Goal: Use online tool/utility: Utilize a website feature to perform a specific function

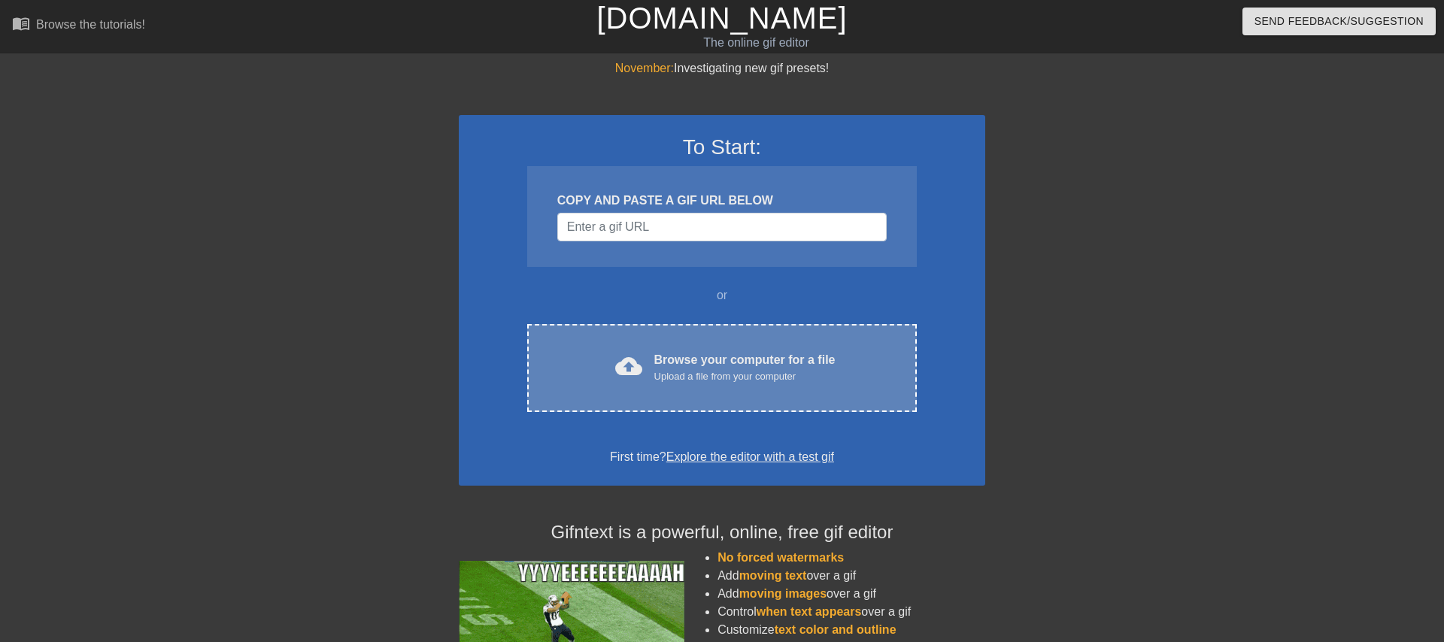
click at [726, 365] on div "Browse your computer for a file Upload a file from your computer" at bounding box center [745, 367] width 181 height 33
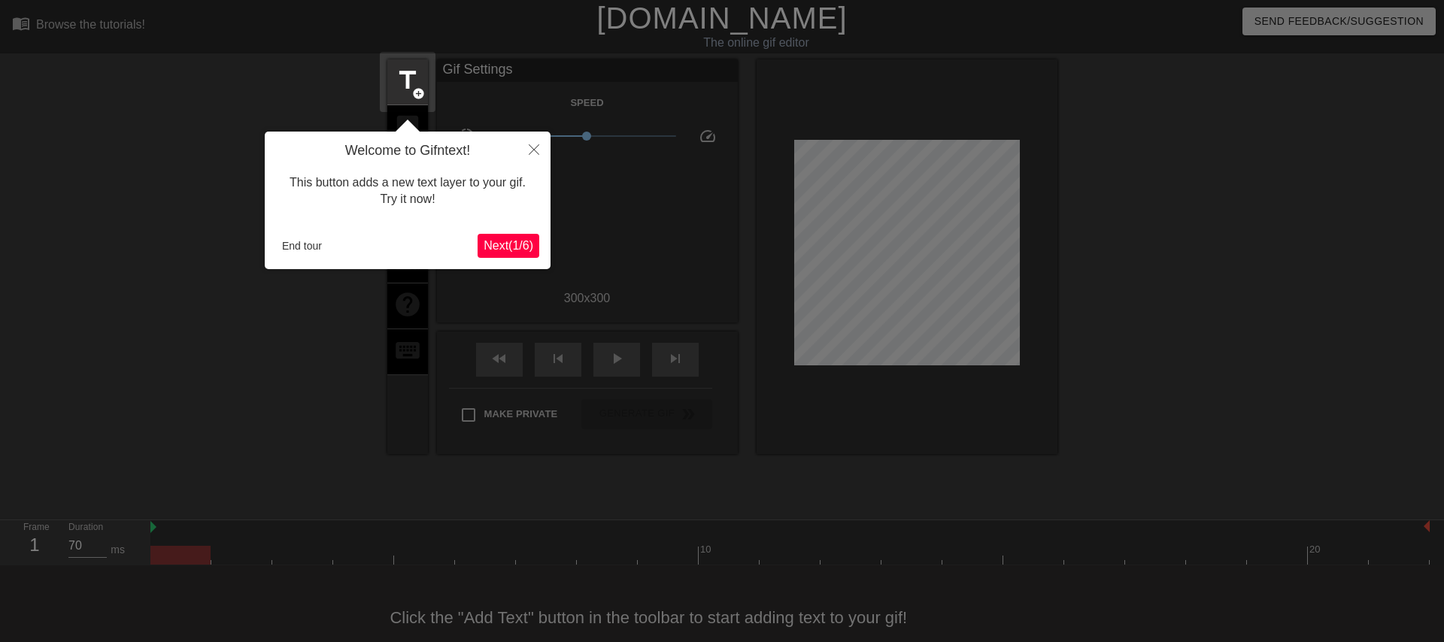
scroll to position [28, 0]
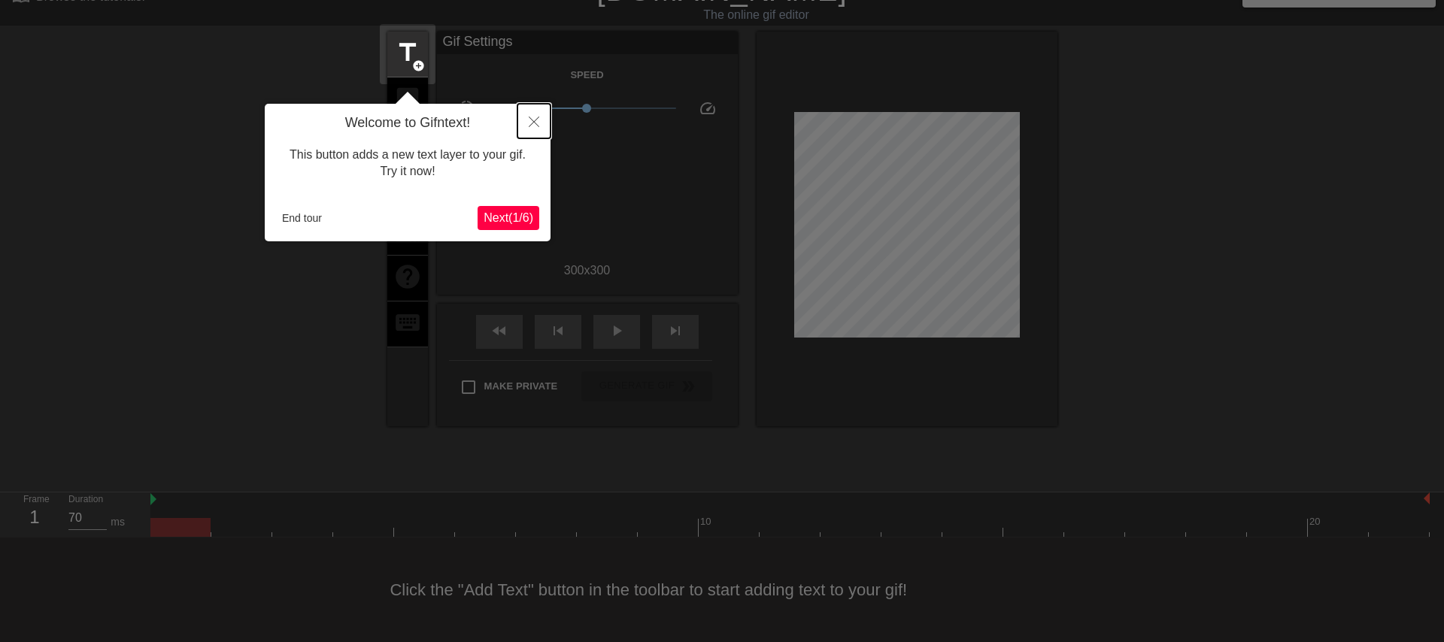
click at [527, 121] on button "Close" at bounding box center [534, 121] width 33 height 35
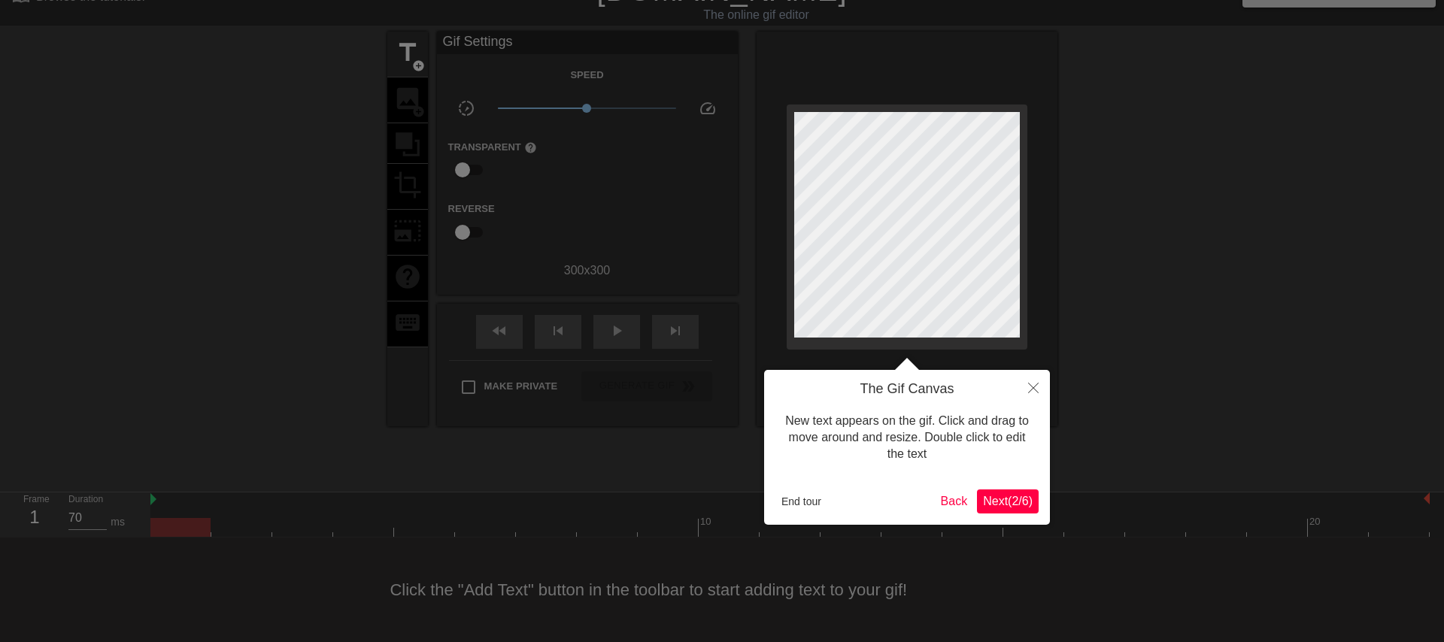
scroll to position [0, 0]
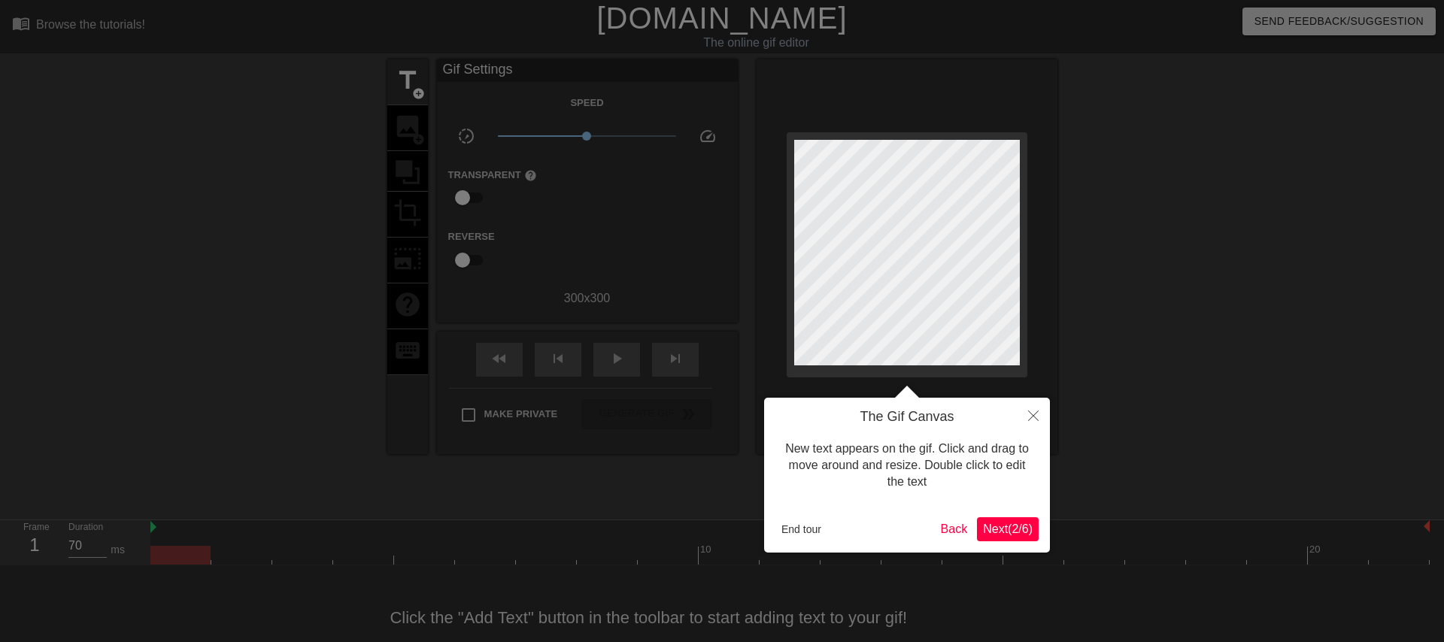
click at [992, 526] on span "Next ( 2 / 6 )" at bounding box center [1008, 529] width 50 height 13
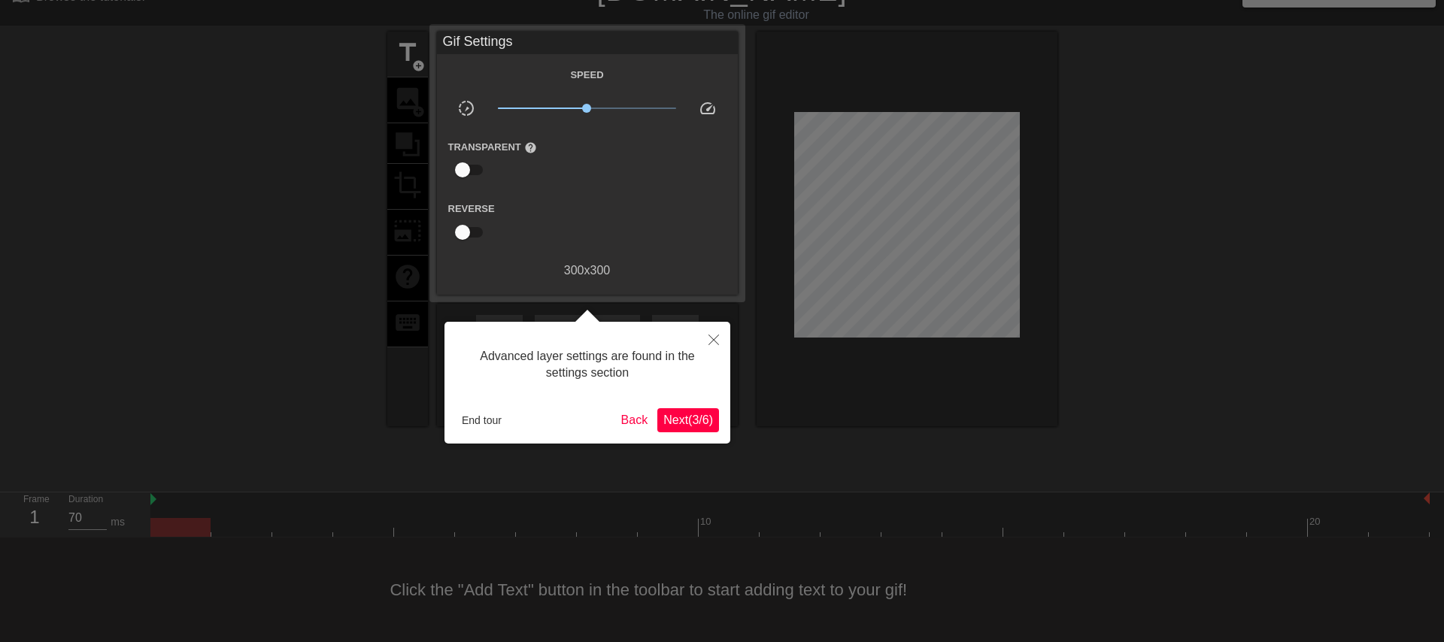
click at [699, 430] on button "Next ( 3 / 6 )" at bounding box center [689, 421] width 62 height 24
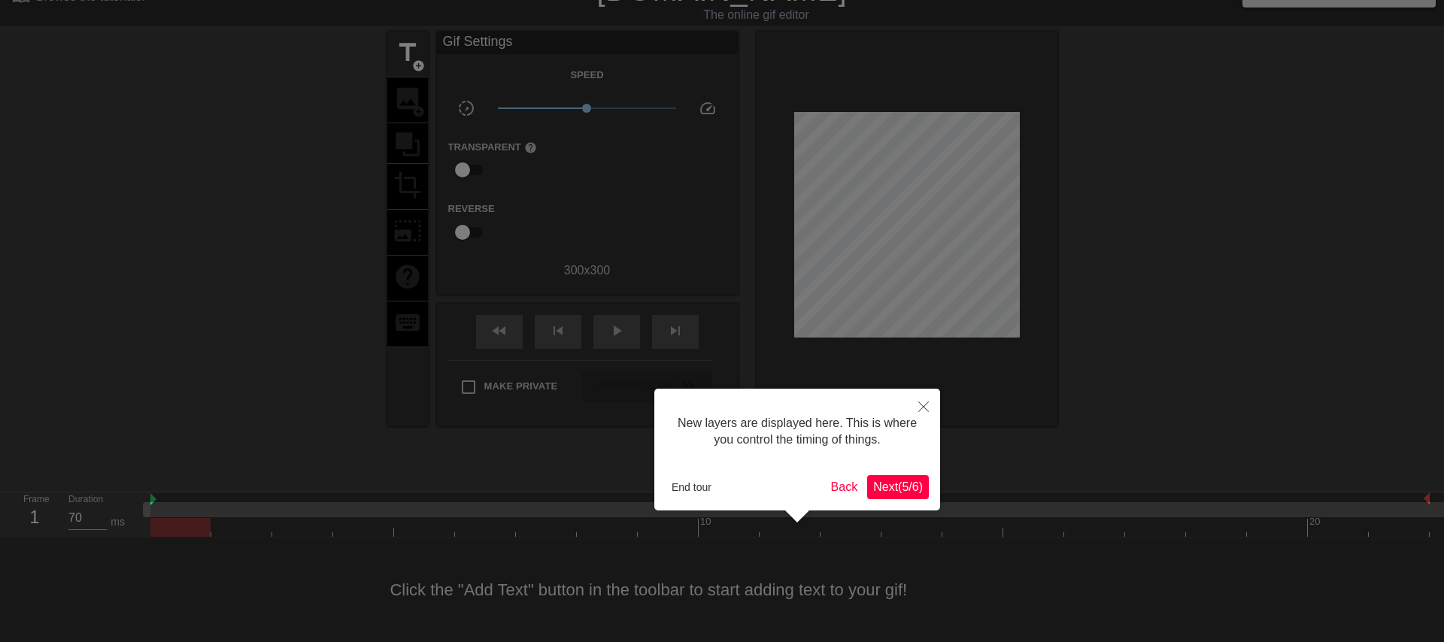
scroll to position [13, 0]
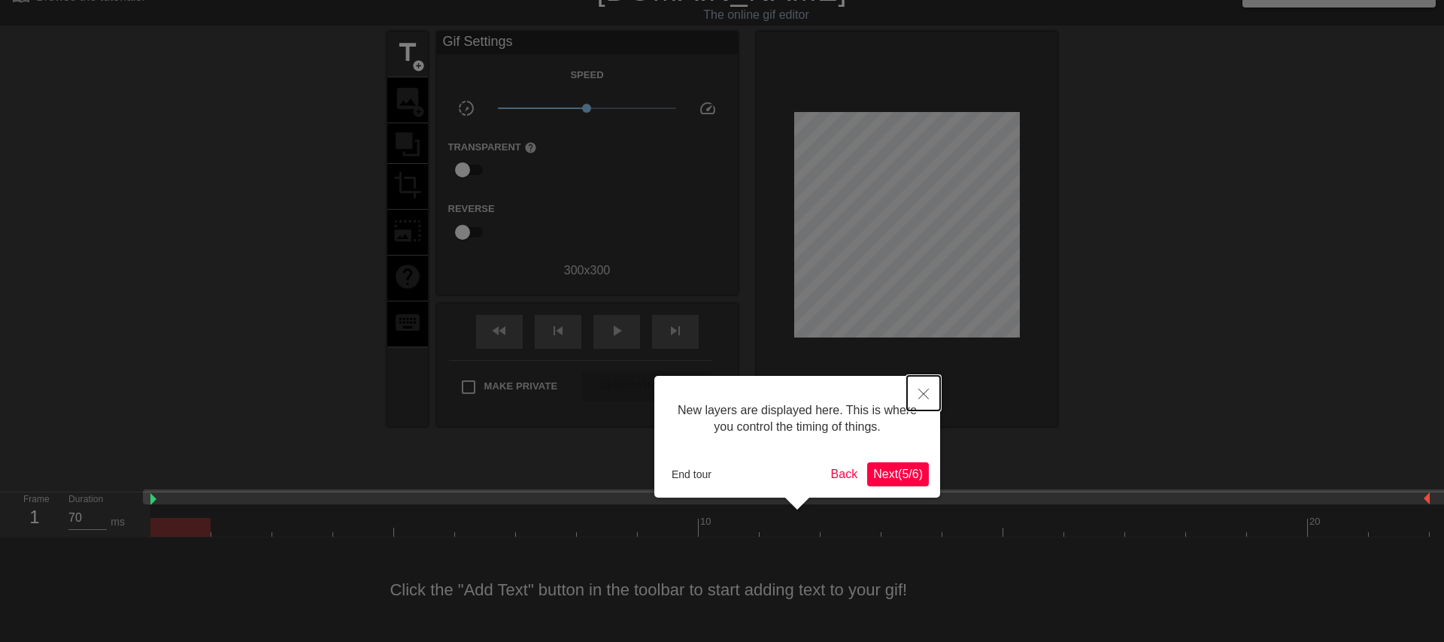
click at [916, 401] on button "Close" at bounding box center [923, 393] width 33 height 35
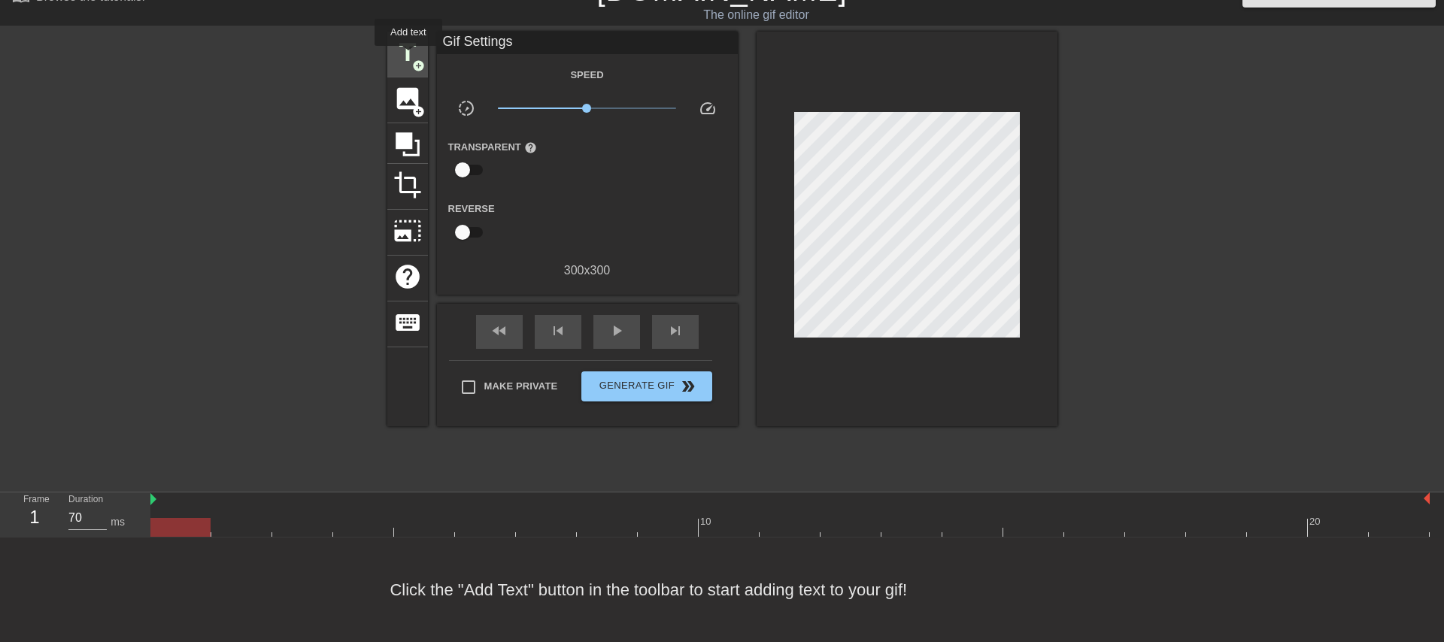
click at [409, 56] on span "title" at bounding box center [407, 52] width 29 height 29
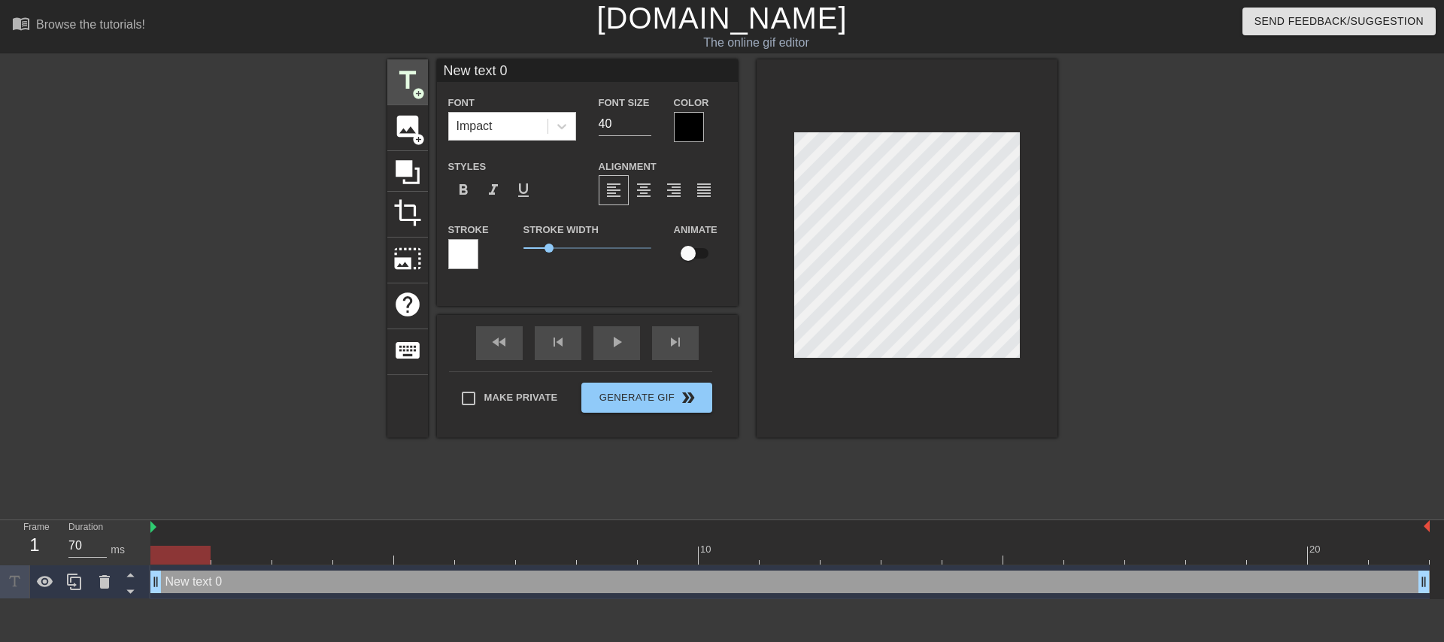
scroll to position [0, 0]
click at [510, 122] on div "Impact" at bounding box center [498, 126] width 99 height 27
click at [515, 62] on input "New text 0" at bounding box center [587, 70] width 301 height 23
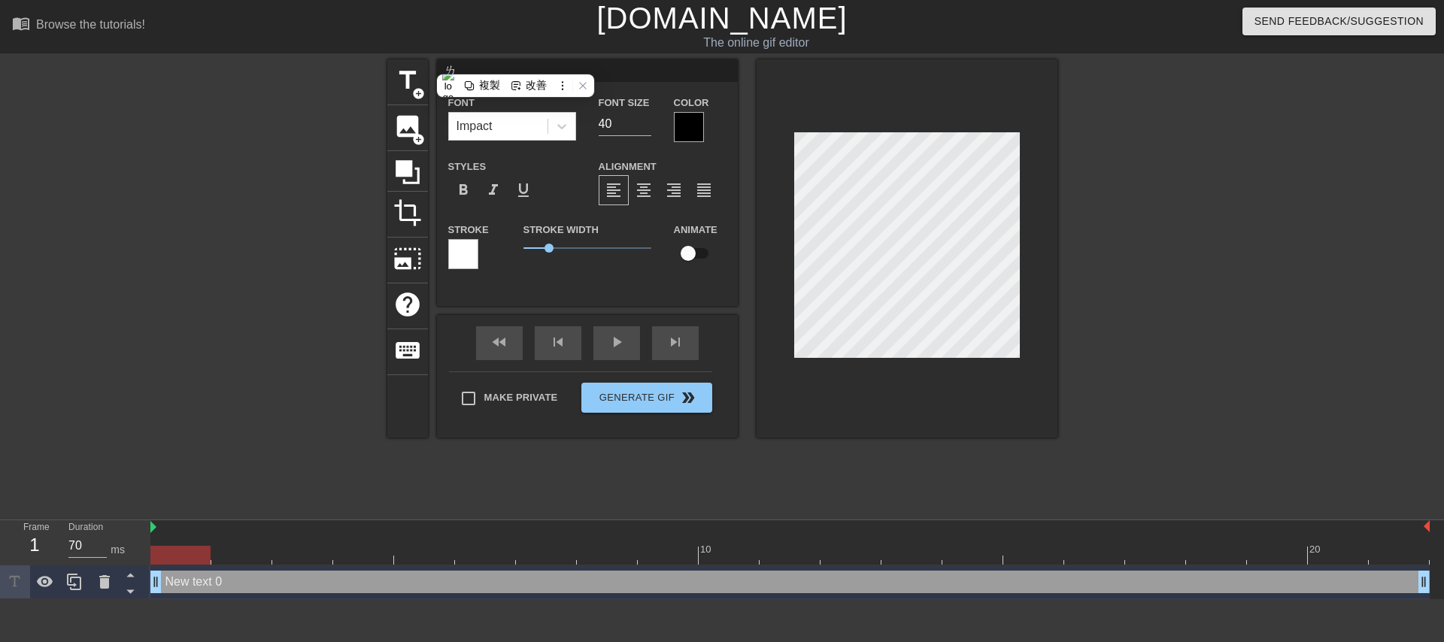
type input "ㄏ"
type input "主播人勒！？啊不是要開台"
click at [603, 115] on input "40" at bounding box center [625, 124] width 53 height 24
click at [638, 126] on input "40" at bounding box center [625, 124] width 53 height 24
click at [639, 126] on input "39" at bounding box center [625, 124] width 53 height 24
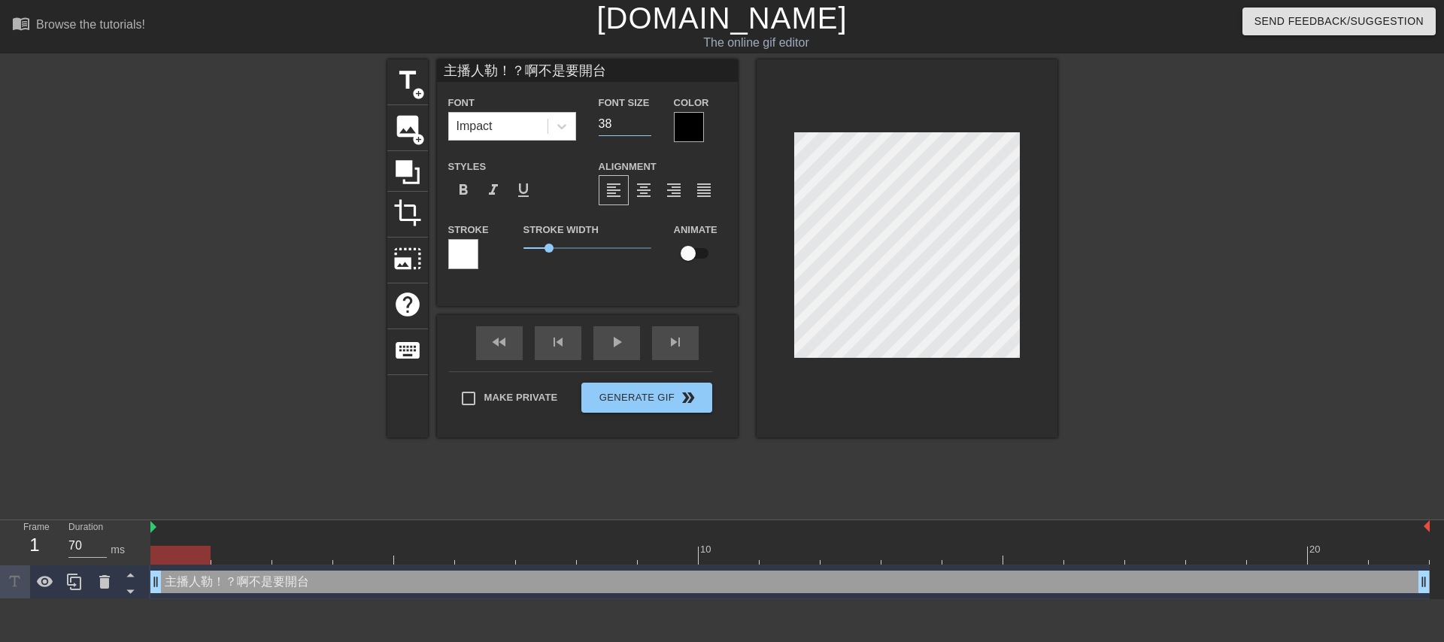
click at [639, 127] on input "38" at bounding box center [625, 124] width 53 height 24
click at [639, 127] on input "37" at bounding box center [625, 124] width 53 height 24
click at [639, 127] on input "36" at bounding box center [625, 124] width 53 height 24
click at [639, 127] on input "35" at bounding box center [625, 124] width 53 height 24
click at [639, 127] on input "34" at bounding box center [625, 124] width 53 height 24
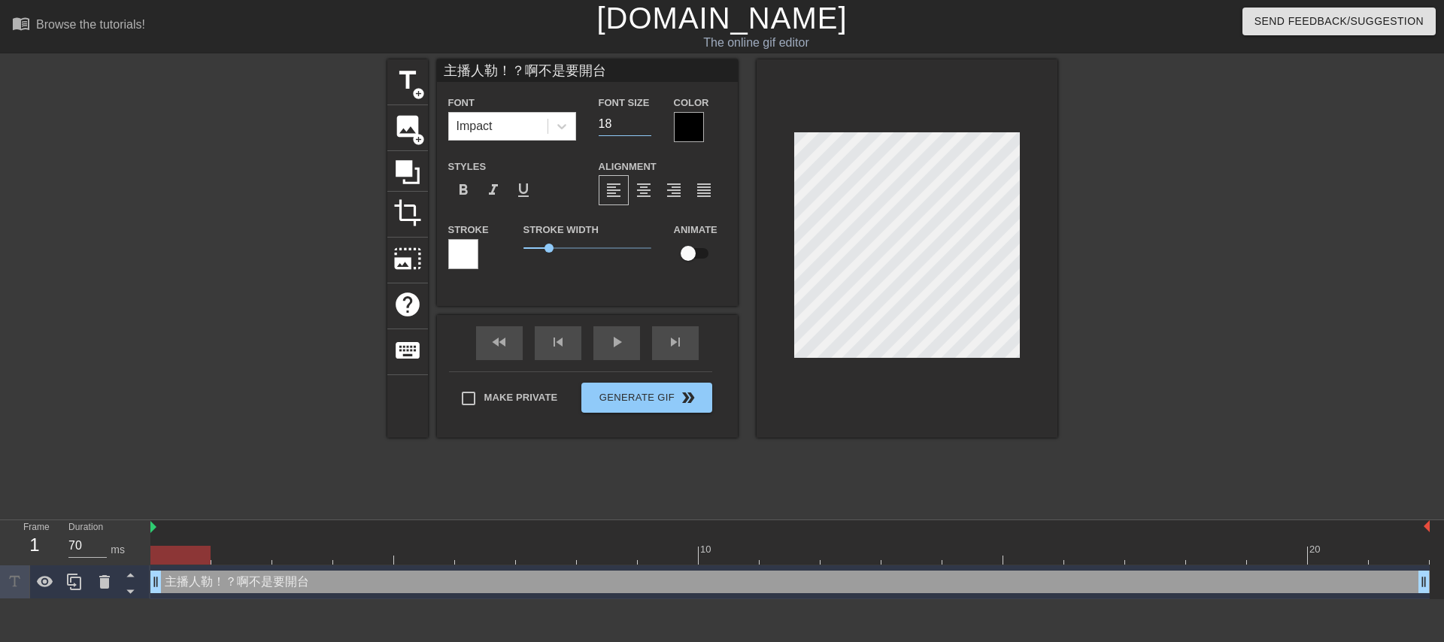
click at [640, 127] on input "18" at bounding box center [625, 124] width 53 height 24
click at [645, 120] on input "19" at bounding box center [625, 124] width 53 height 24
click at [645, 120] on input "20" at bounding box center [625, 124] width 53 height 24
click at [645, 120] on input "21" at bounding box center [625, 124] width 53 height 24
click at [645, 120] on input "22" at bounding box center [625, 124] width 53 height 24
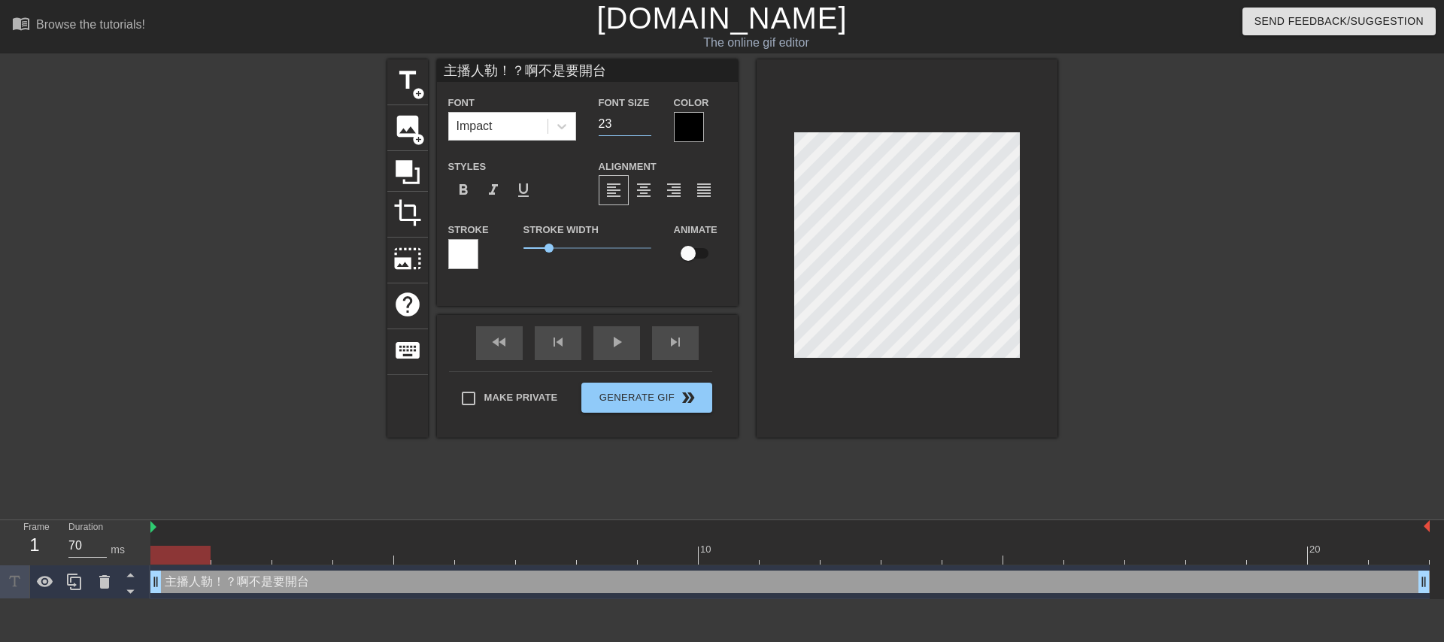
type input "23"
click at [645, 120] on input "23" at bounding box center [625, 124] width 53 height 24
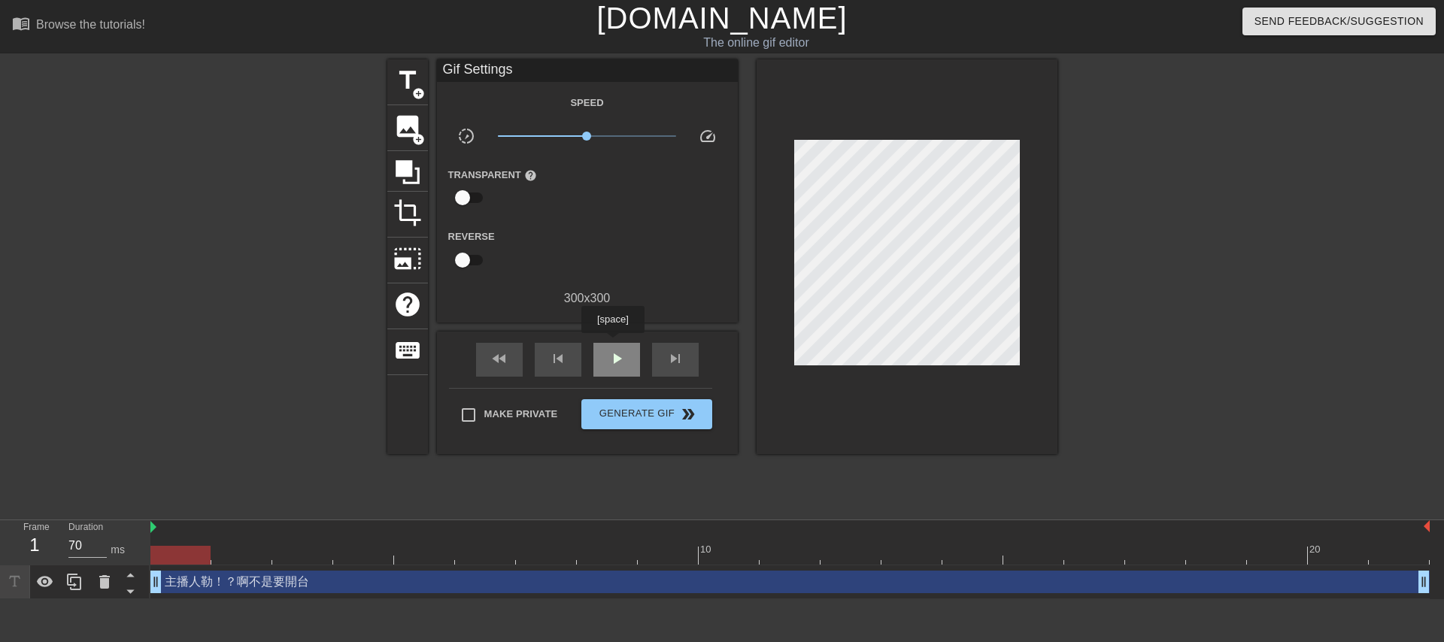
click at [615, 344] on div "play_arrow" at bounding box center [617, 360] width 47 height 34
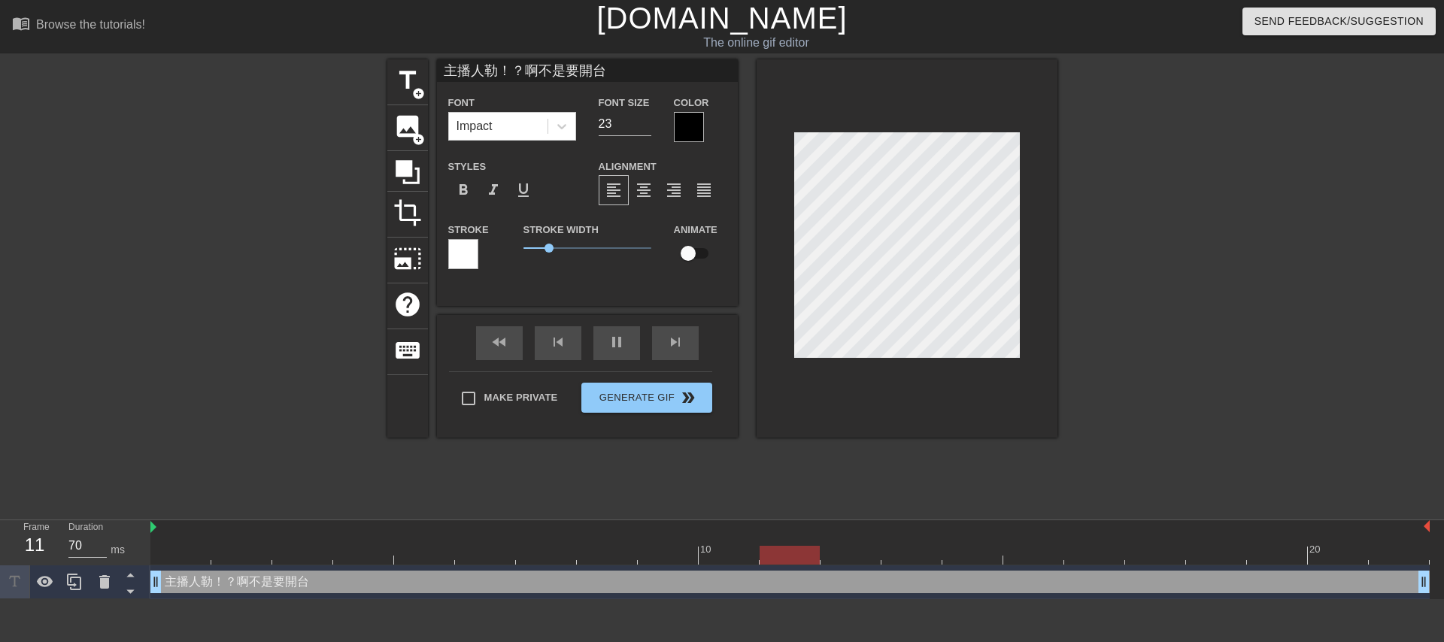
click at [652, 123] on div "Font Size 23" at bounding box center [625, 117] width 75 height 49
click at [629, 128] on input "23" at bounding box center [625, 124] width 53 height 24
click at [651, 122] on input "24" at bounding box center [625, 124] width 53 height 24
click at [651, 122] on input "25" at bounding box center [625, 124] width 53 height 24
click at [645, 131] on input "25" at bounding box center [625, 124] width 53 height 24
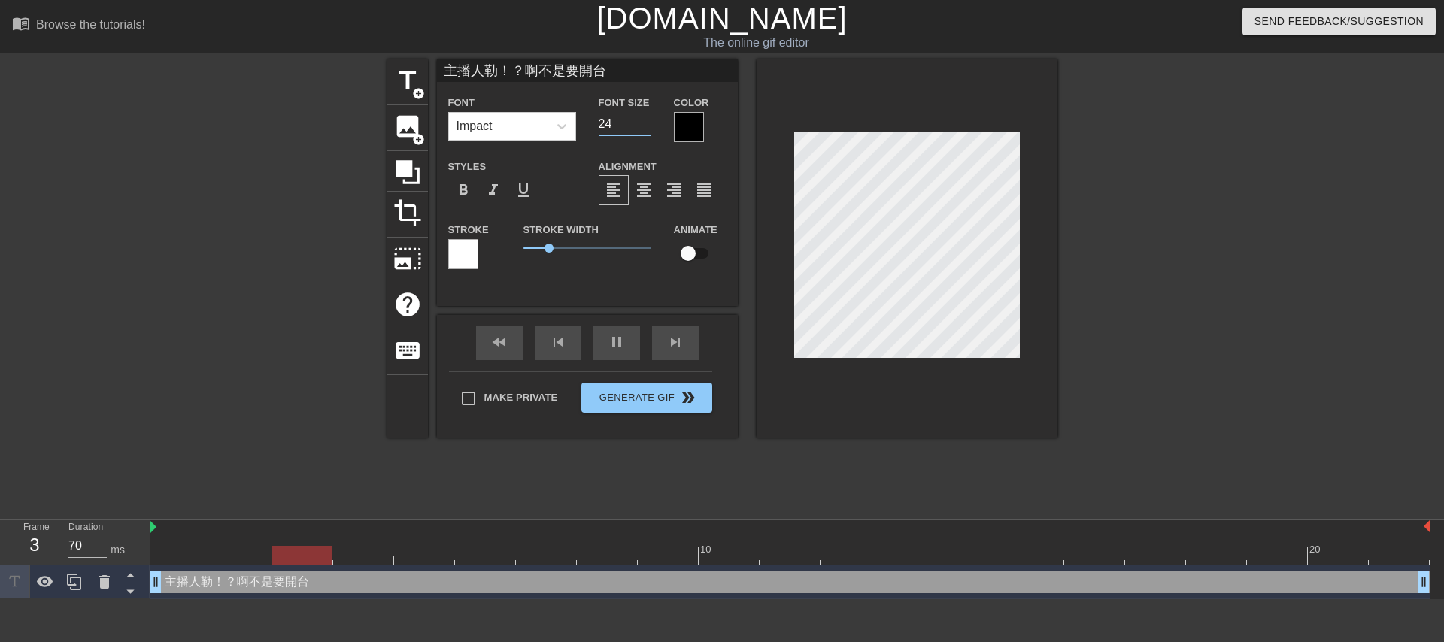
type input "24"
click at [646, 126] on input "24" at bounding box center [625, 124] width 53 height 24
click at [466, 248] on div at bounding box center [463, 254] width 30 height 30
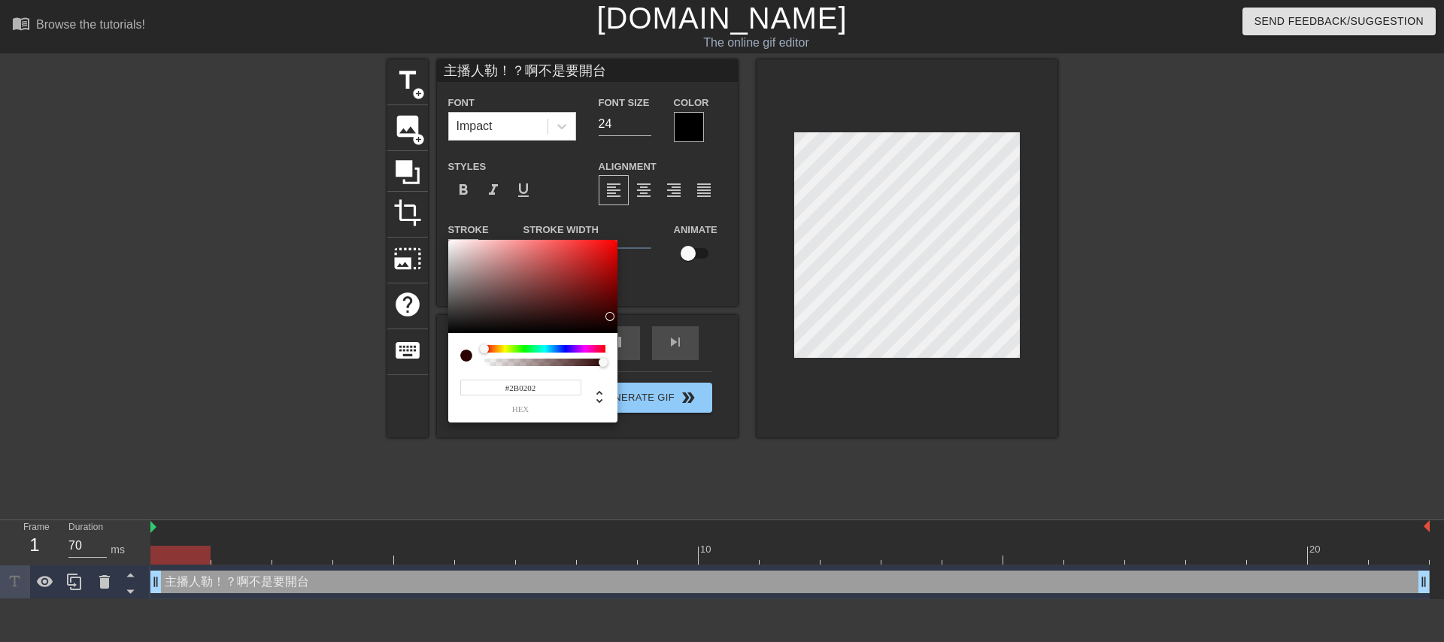
drag, startPoint x: 506, startPoint y: 273, endPoint x: 593, endPoint y: 333, distance: 106.0
click at [609, 317] on div at bounding box center [532, 286] width 169 height 93
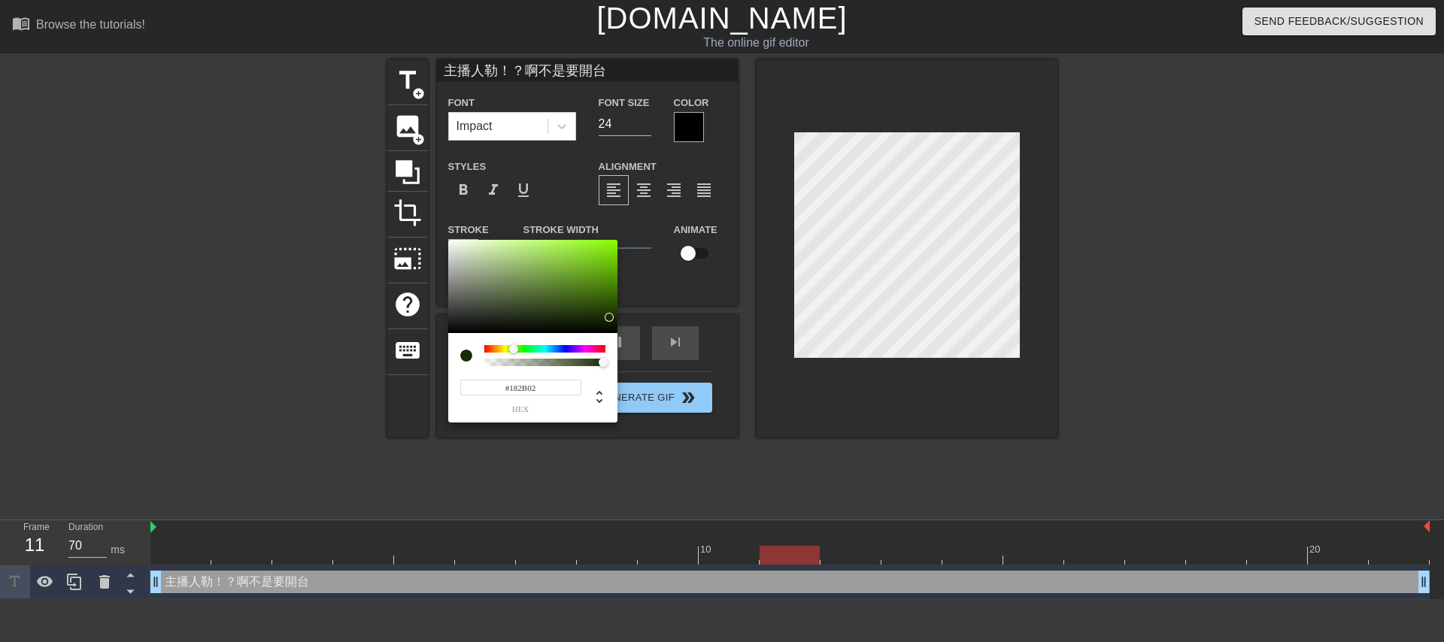
drag, startPoint x: 481, startPoint y: 349, endPoint x: 514, endPoint y: 349, distance: 32.3
click at [514, 349] on div at bounding box center [513, 349] width 9 height 9
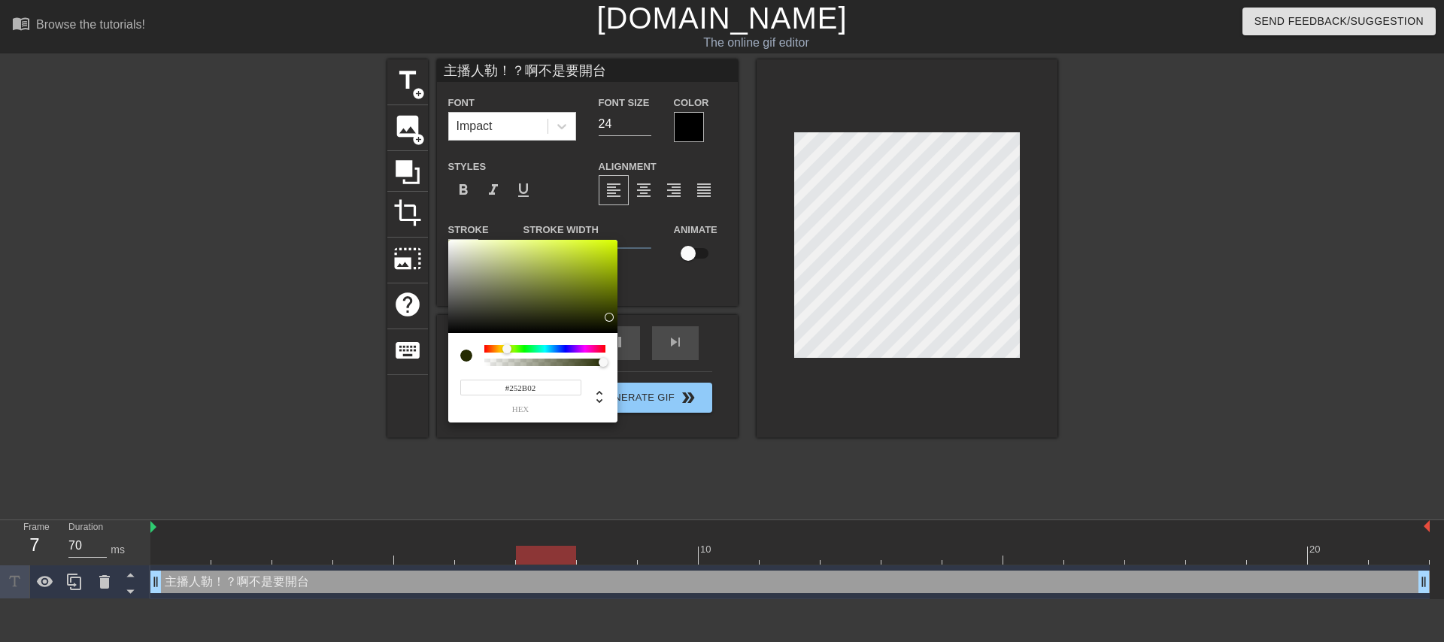
click at [507, 348] on div at bounding box center [507, 349] width 9 height 9
drag, startPoint x: 560, startPoint y: 287, endPoint x: 499, endPoint y: 293, distance: 61.2
click at [485, 283] on div at bounding box center [532, 286] width 169 height 93
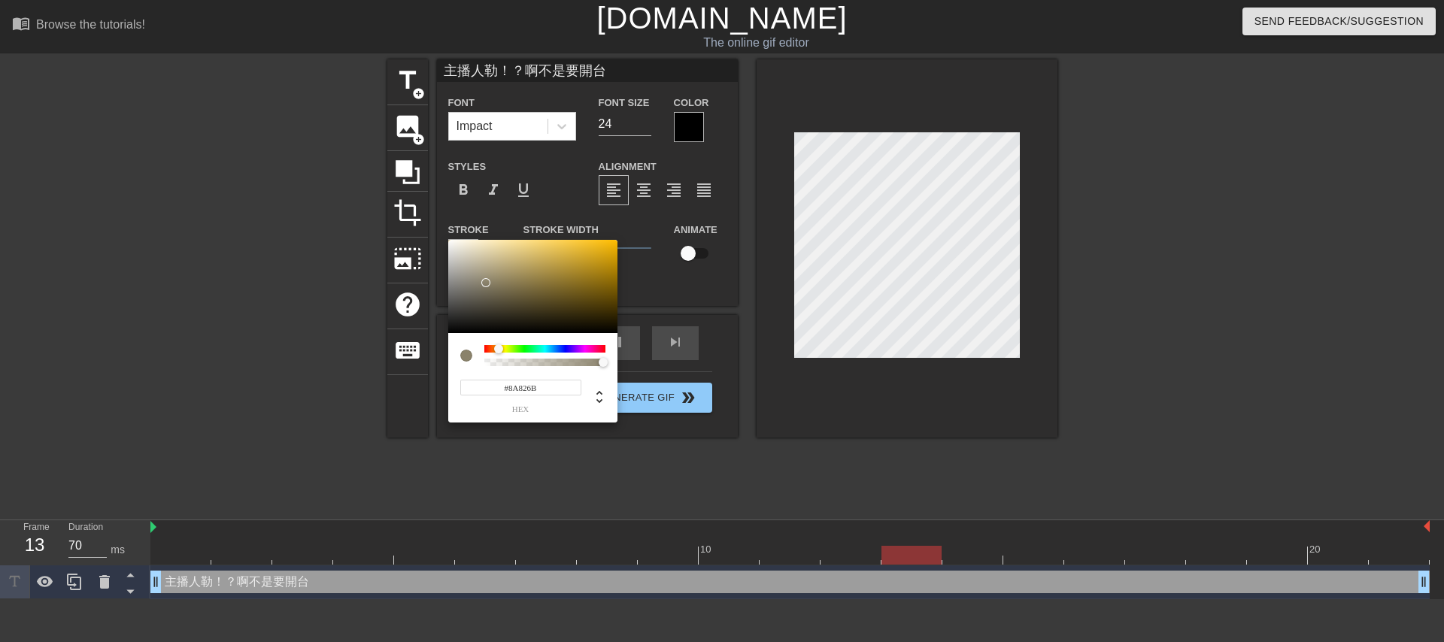
click at [499, 348] on div at bounding box center [544, 349] width 121 height 8
type input "#FFC400"
drag, startPoint x: 527, startPoint y: 275, endPoint x: 626, endPoint y: 235, distance: 106.7
click at [626, 235] on div "#FFC400 hex" at bounding box center [722, 321] width 1444 height 642
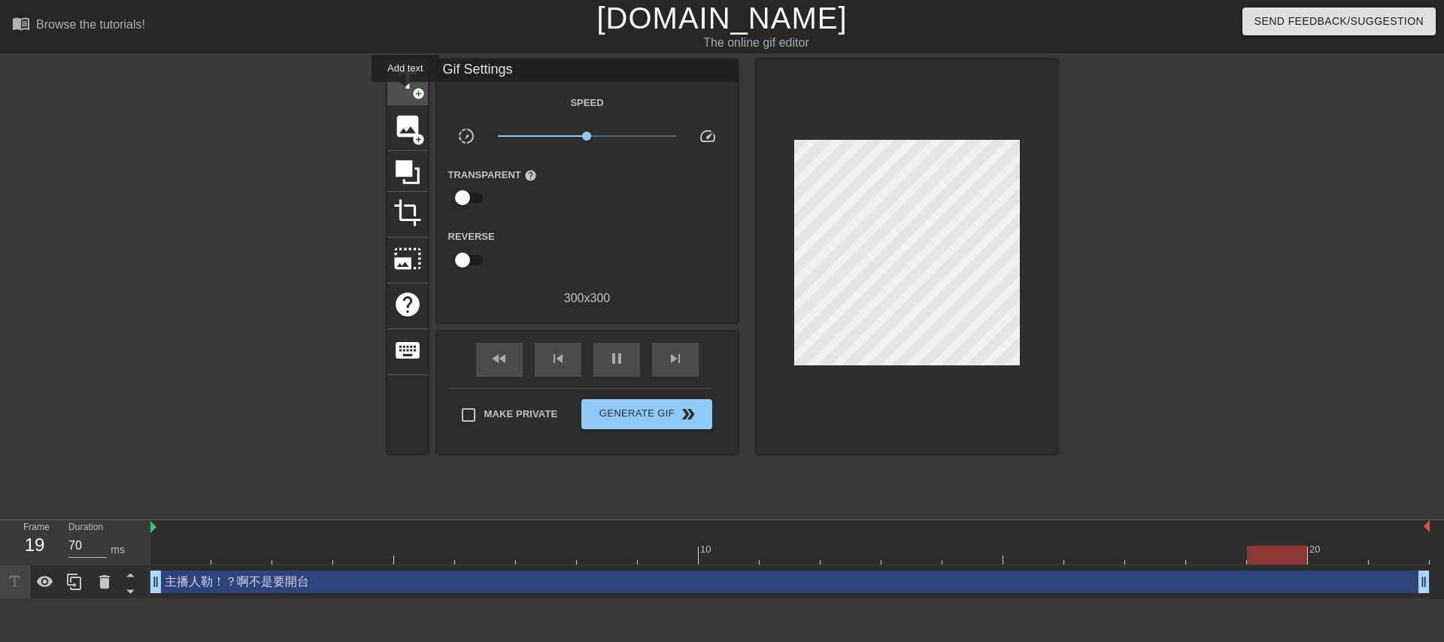
click at [406, 93] on span "title" at bounding box center [407, 80] width 29 height 29
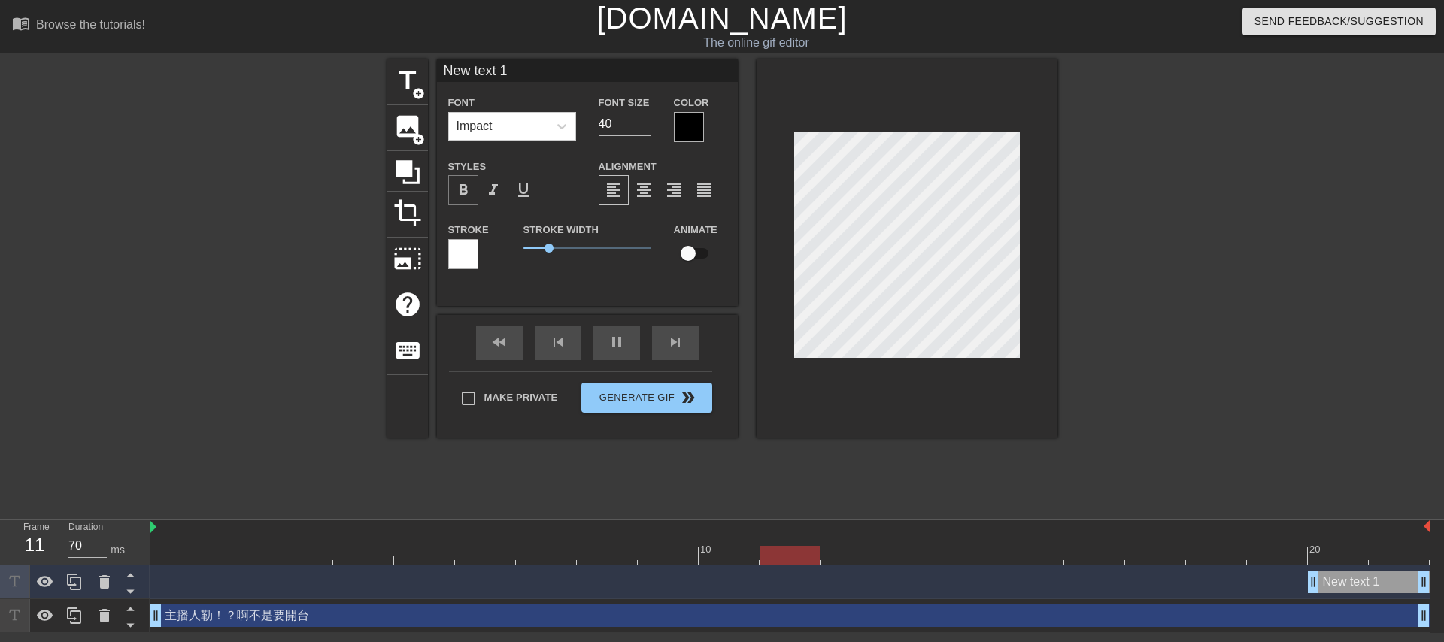
click at [472, 197] on div "format_bold" at bounding box center [463, 190] width 30 height 30
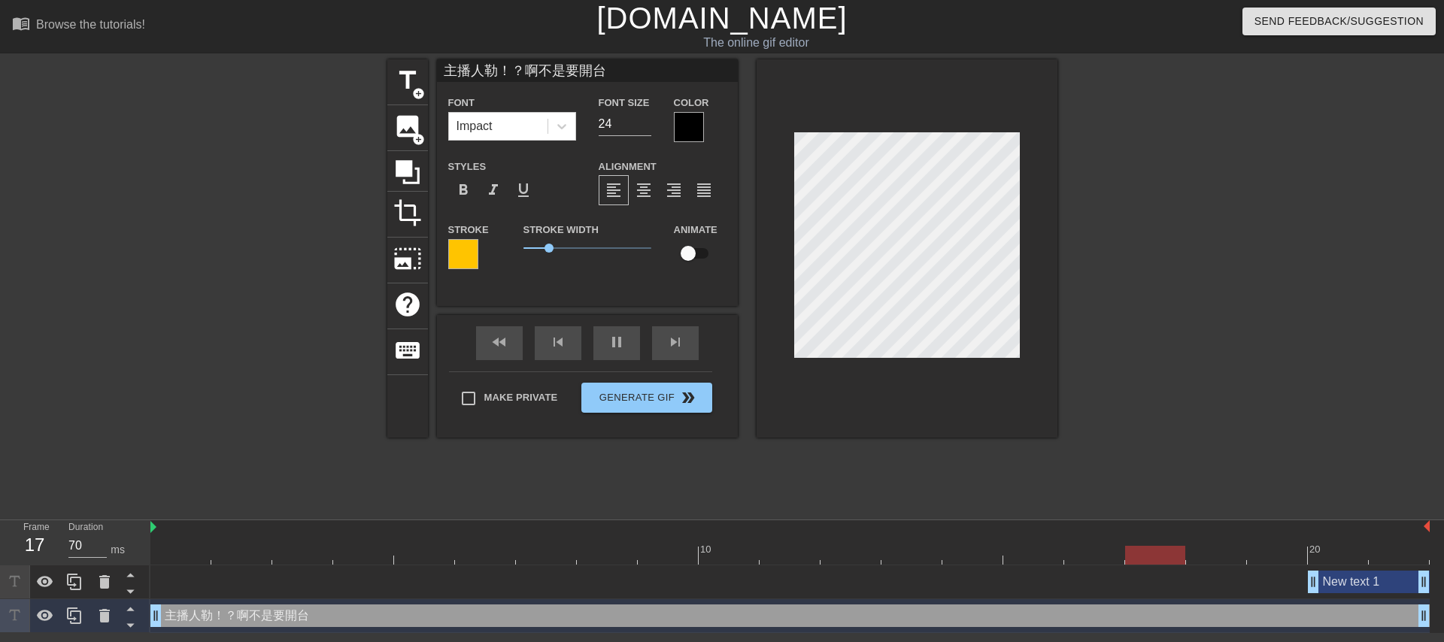
scroll to position [0, 5]
click at [463, 197] on span "format_bold" at bounding box center [463, 190] width 18 height 18
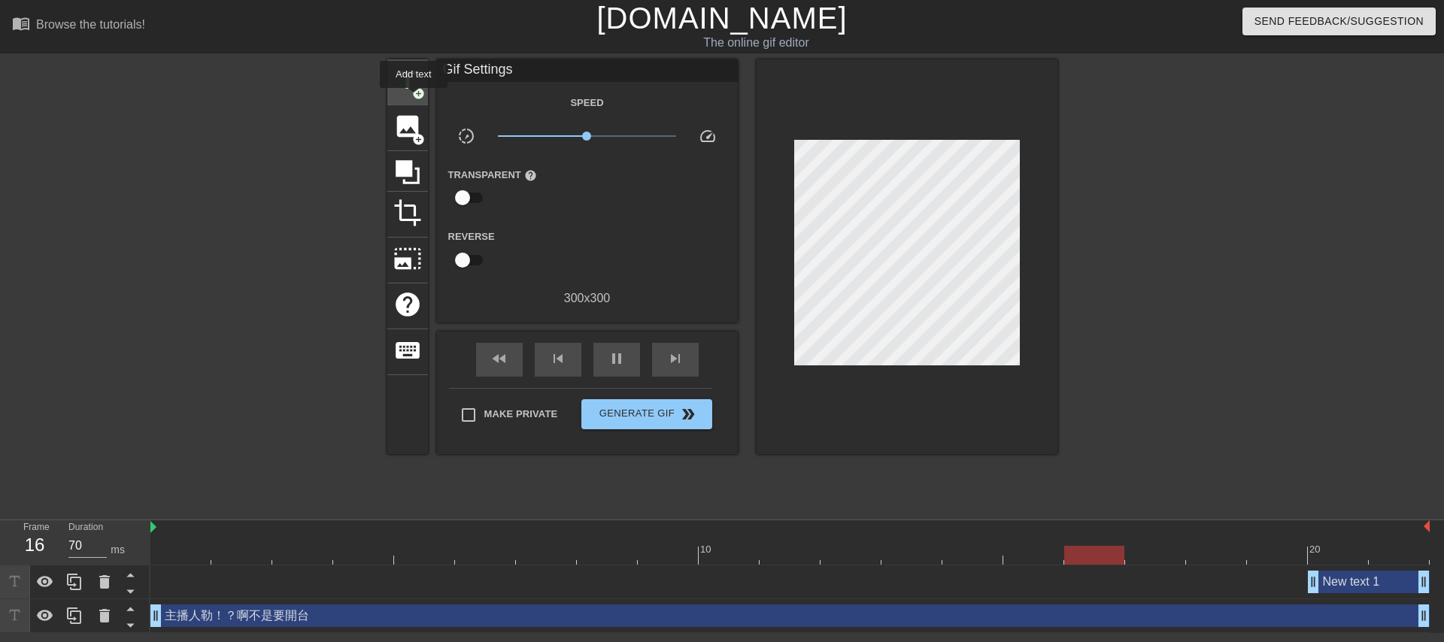
click at [415, 99] on span "add_circle" at bounding box center [418, 93] width 13 height 13
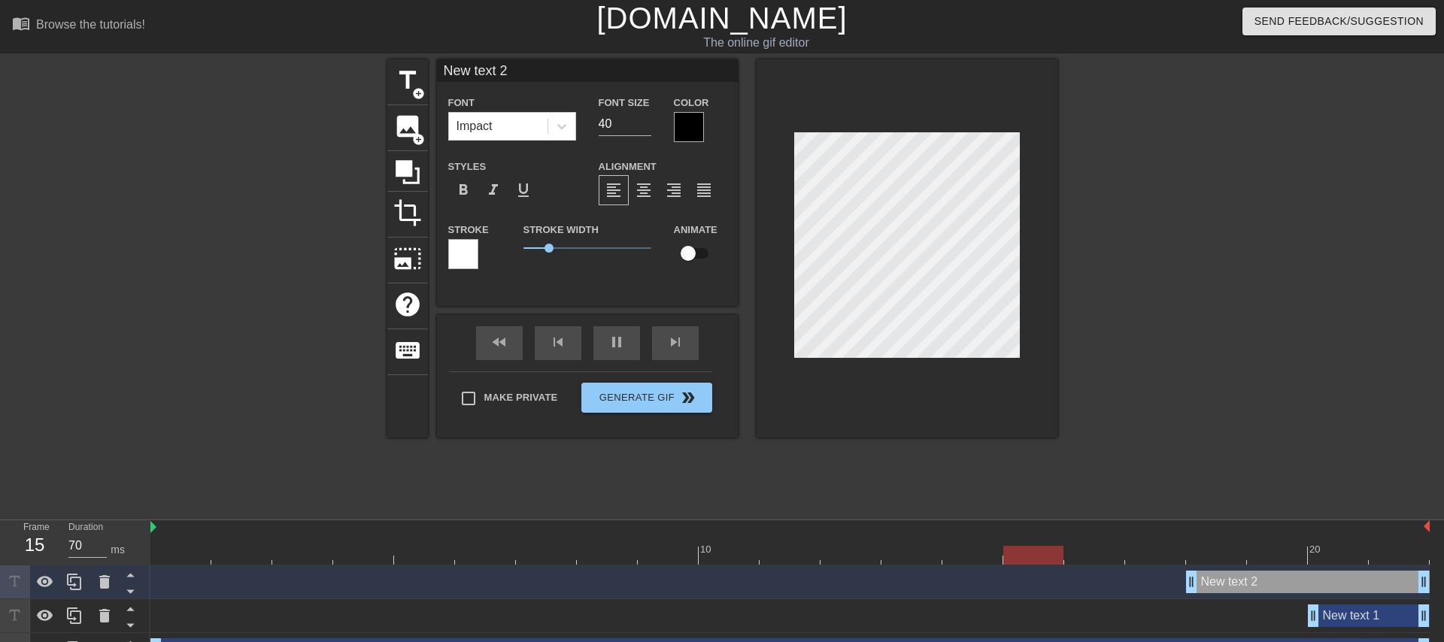
type input "主播人勒！？啊不是要開台"
type input "24"
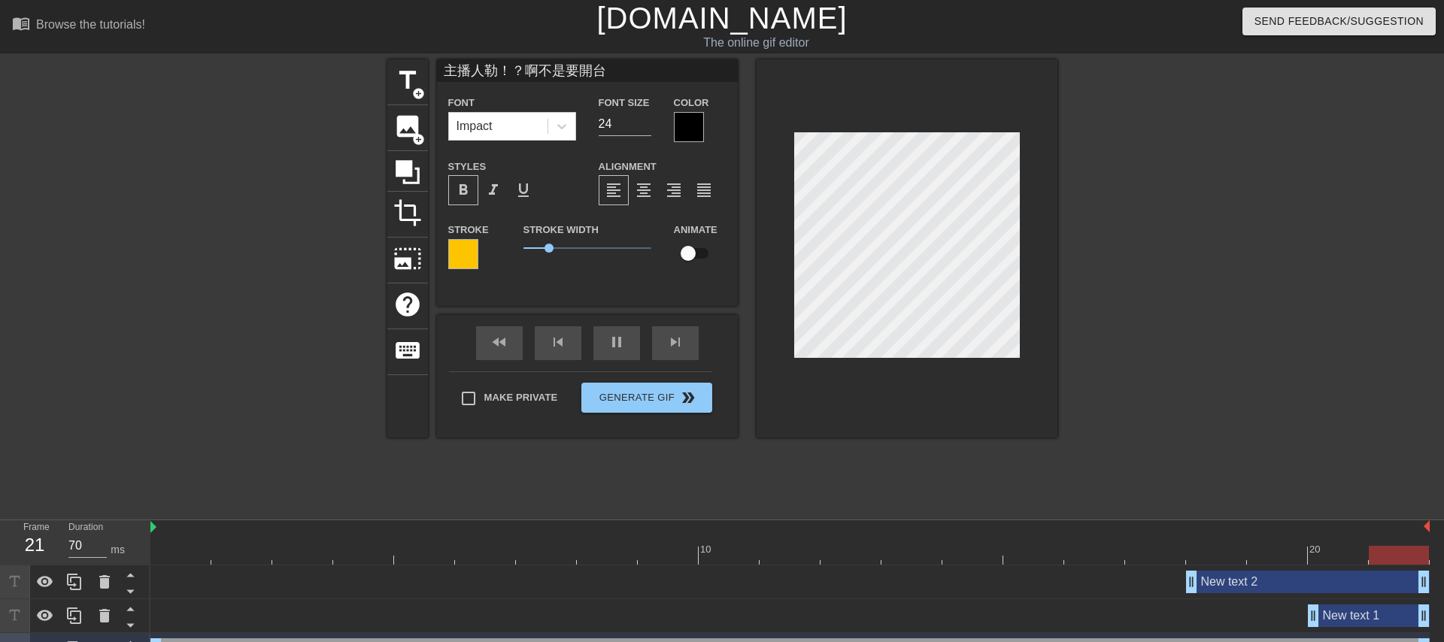
click at [685, 129] on div at bounding box center [689, 127] width 30 height 30
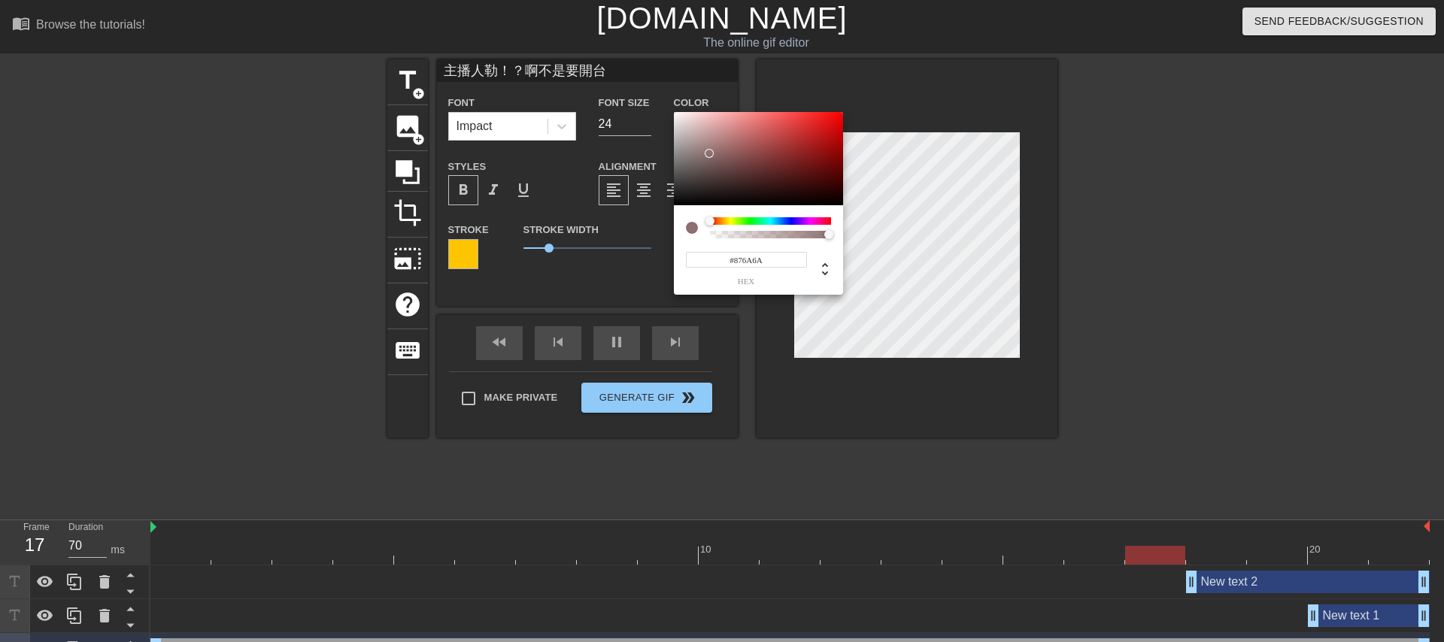
drag, startPoint x: 710, startPoint y: 172, endPoint x: 715, endPoint y: 165, distance: 9.2
click at [711, 156] on div at bounding box center [758, 158] width 169 height 93
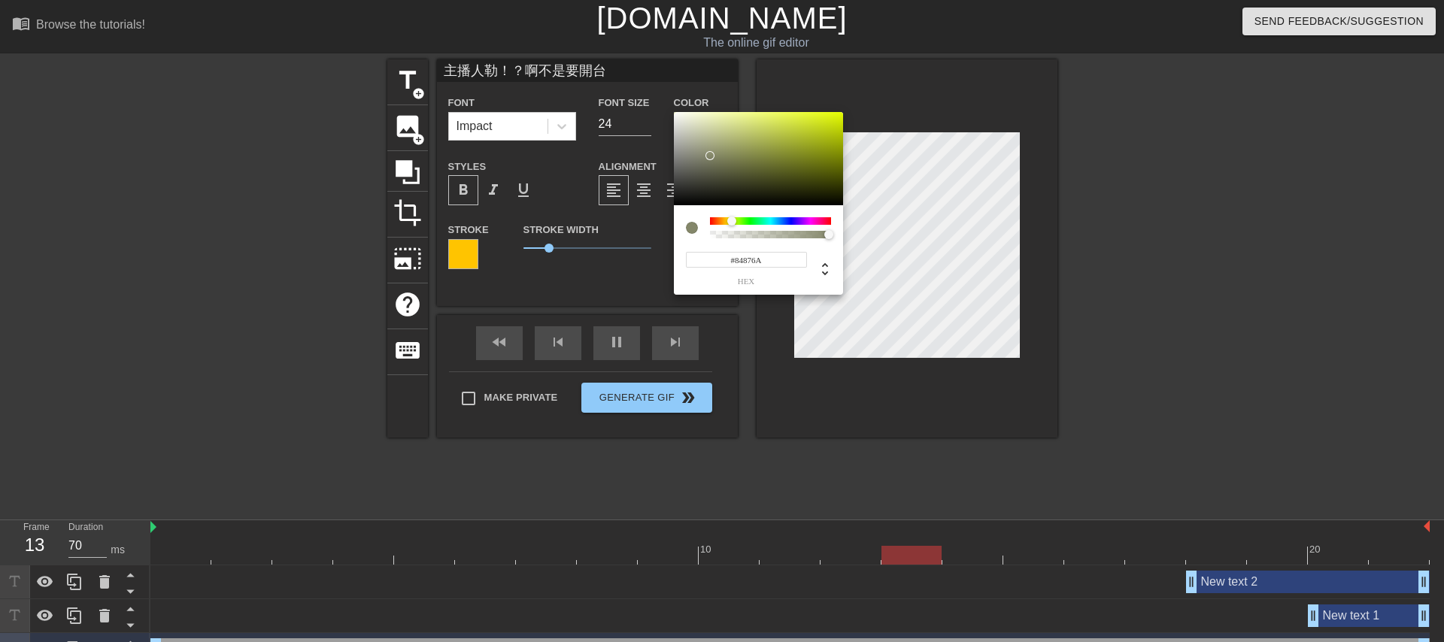
type input "#83876A"
drag, startPoint x: 706, startPoint y: 223, endPoint x: 733, endPoint y: 221, distance: 26.4
click at [733, 221] on div at bounding box center [732, 221] width 9 height 9
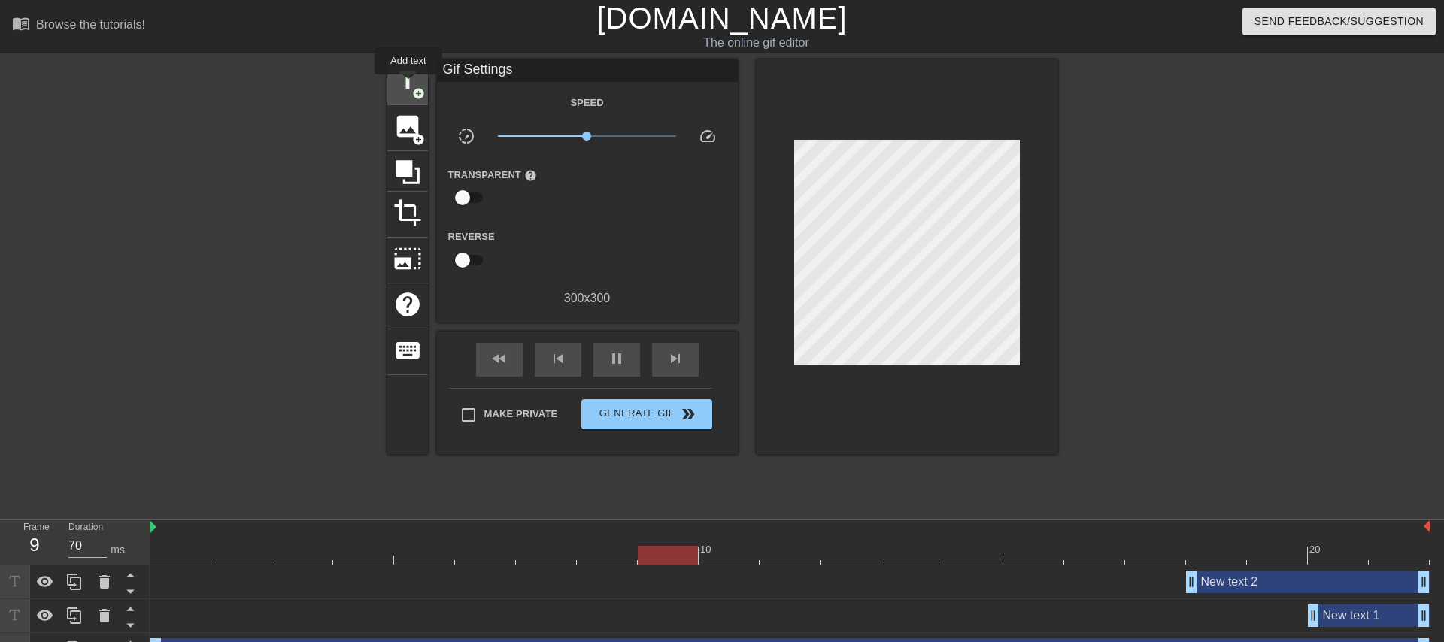
click at [409, 85] on span "title" at bounding box center [407, 80] width 29 height 29
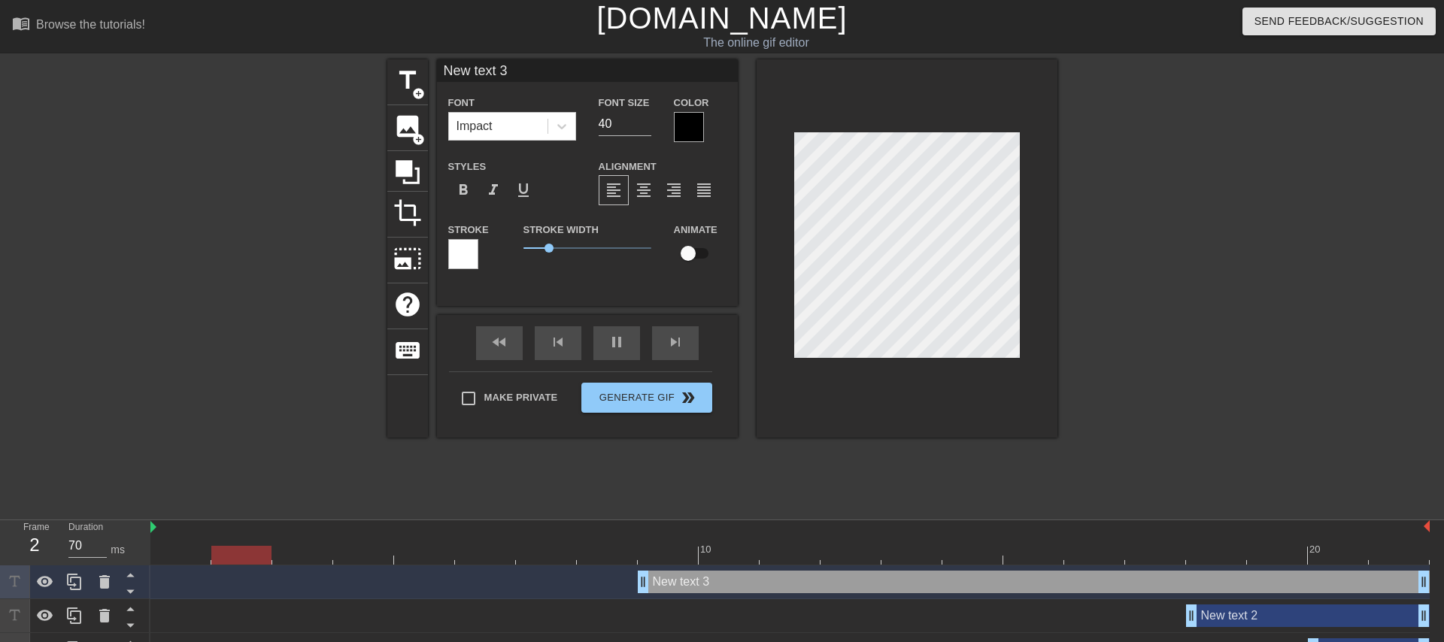
type input "主播人勒！？啊不是要開台"
type input "24"
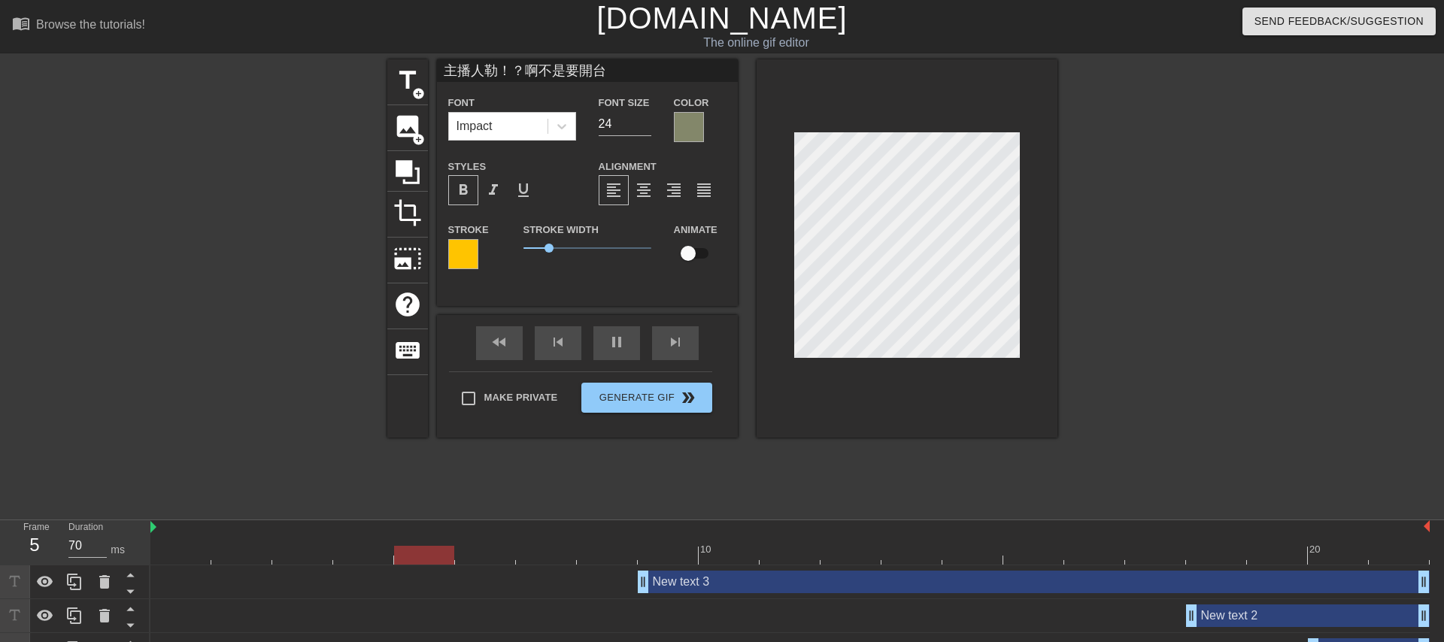
click at [470, 268] on div at bounding box center [463, 254] width 30 height 30
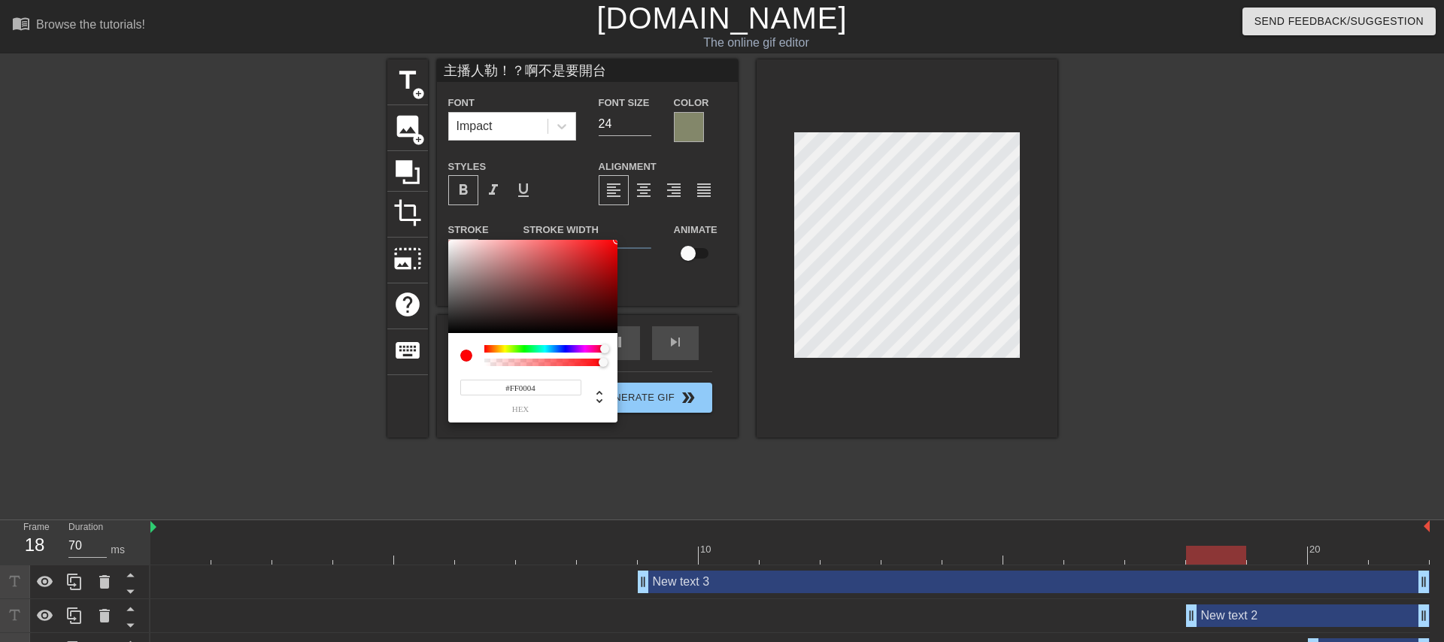
drag, startPoint x: 496, startPoint y: 348, endPoint x: 574, endPoint y: 317, distance: 84.1
click at [644, 339] on div "#FF0004 hex" at bounding box center [722, 321] width 1444 height 642
drag, startPoint x: 535, startPoint y: 295, endPoint x: 436, endPoint y: 337, distance: 107.2
click at [436, 337] on div "#000000 hex" at bounding box center [722, 321] width 1444 height 642
type input "#FFFFFF"
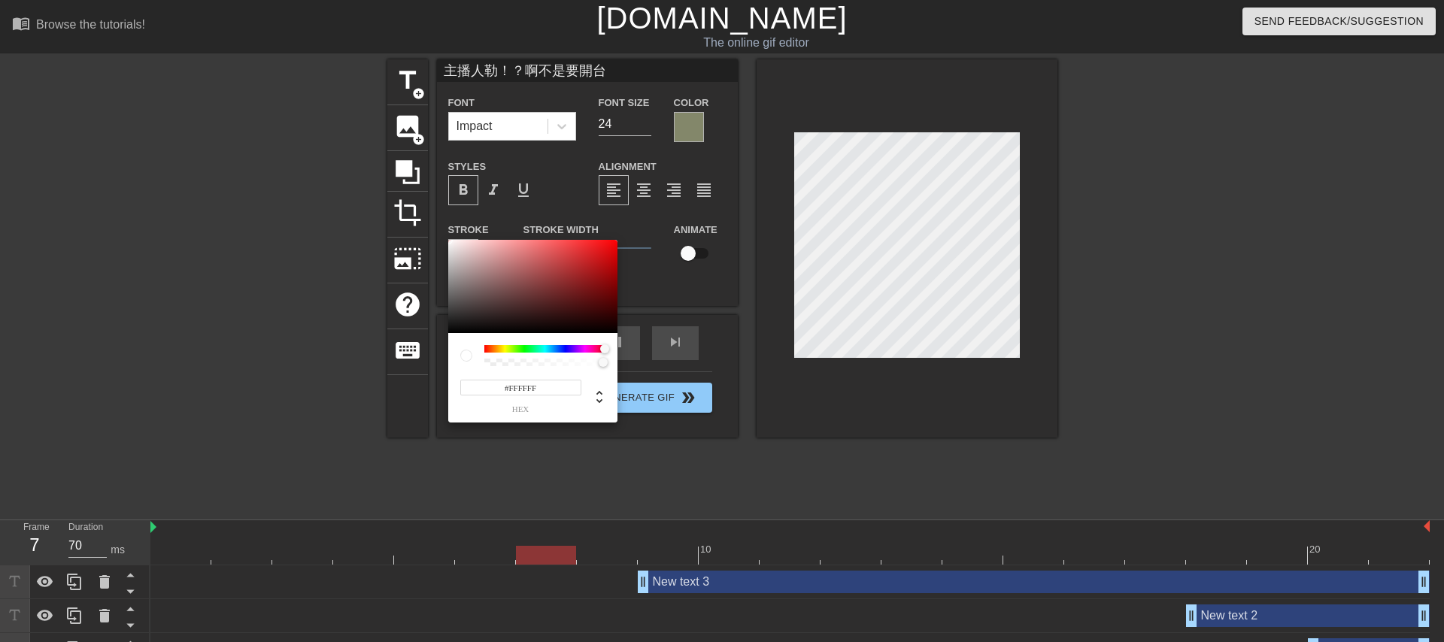
drag, startPoint x: 467, startPoint y: 318, endPoint x: 427, endPoint y: 167, distance: 156.6
click at [427, 167] on div "#FFFFFF hex" at bounding box center [722, 321] width 1444 height 642
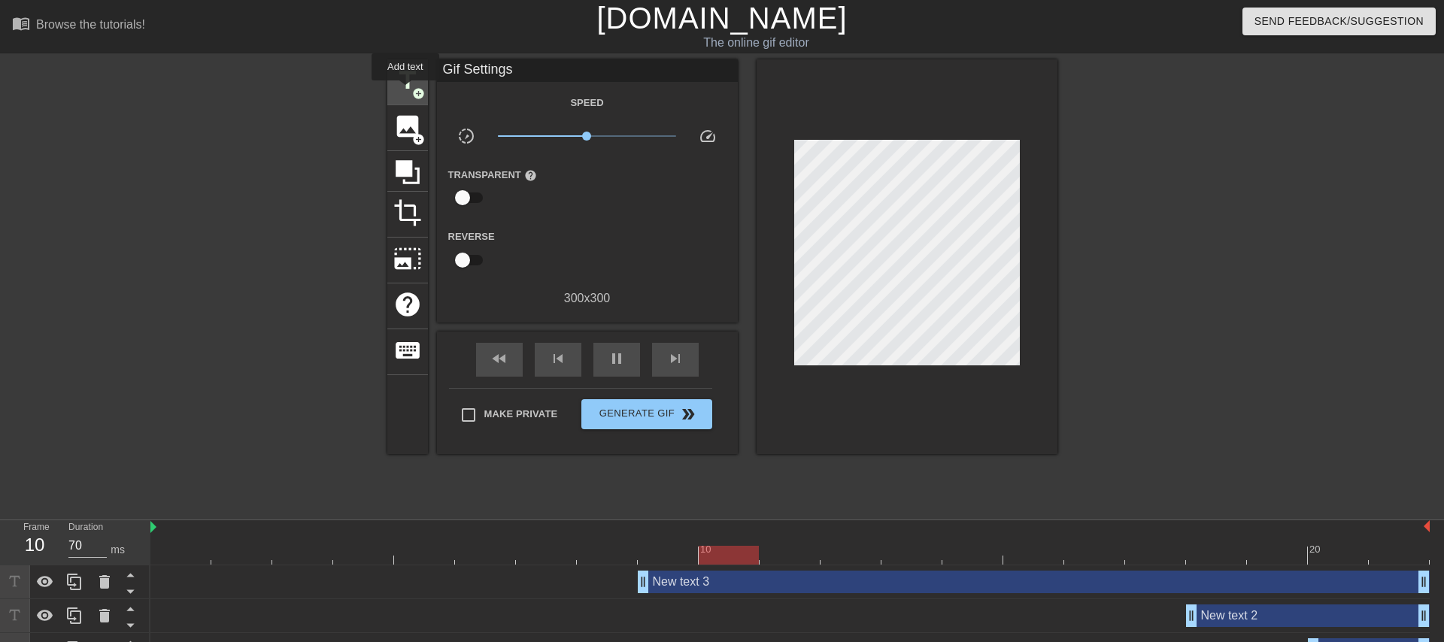
click at [406, 91] on span "title" at bounding box center [407, 80] width 29 height 29
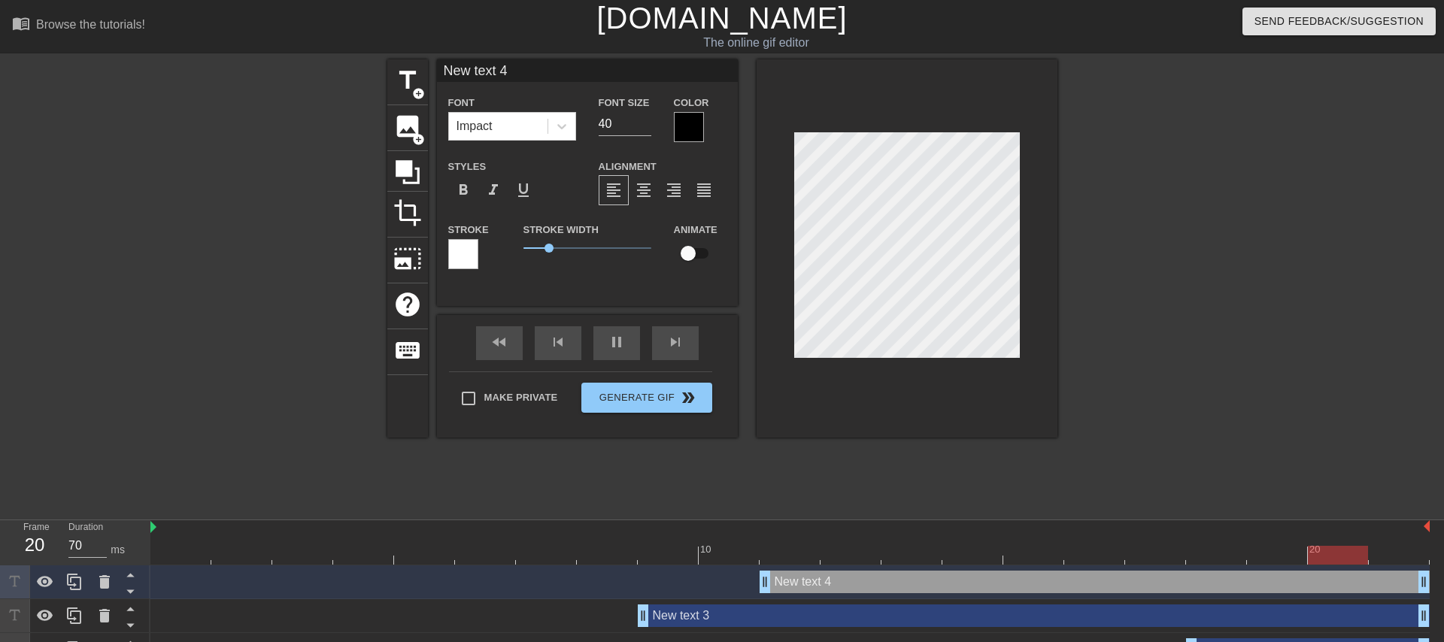
click at [679, 129] on div at bounding box center [689, 127] width 30 height 30
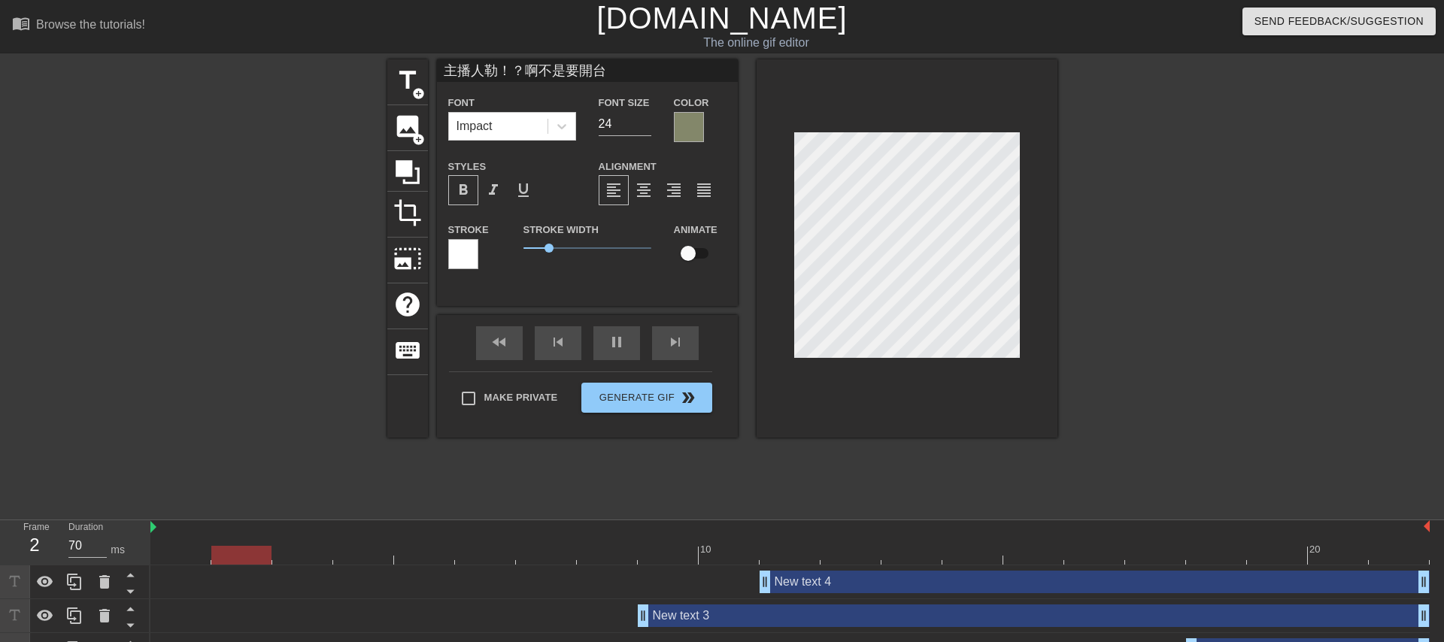
click at [692, 123] on div at bounding box center [689, 127] width 30 height 30
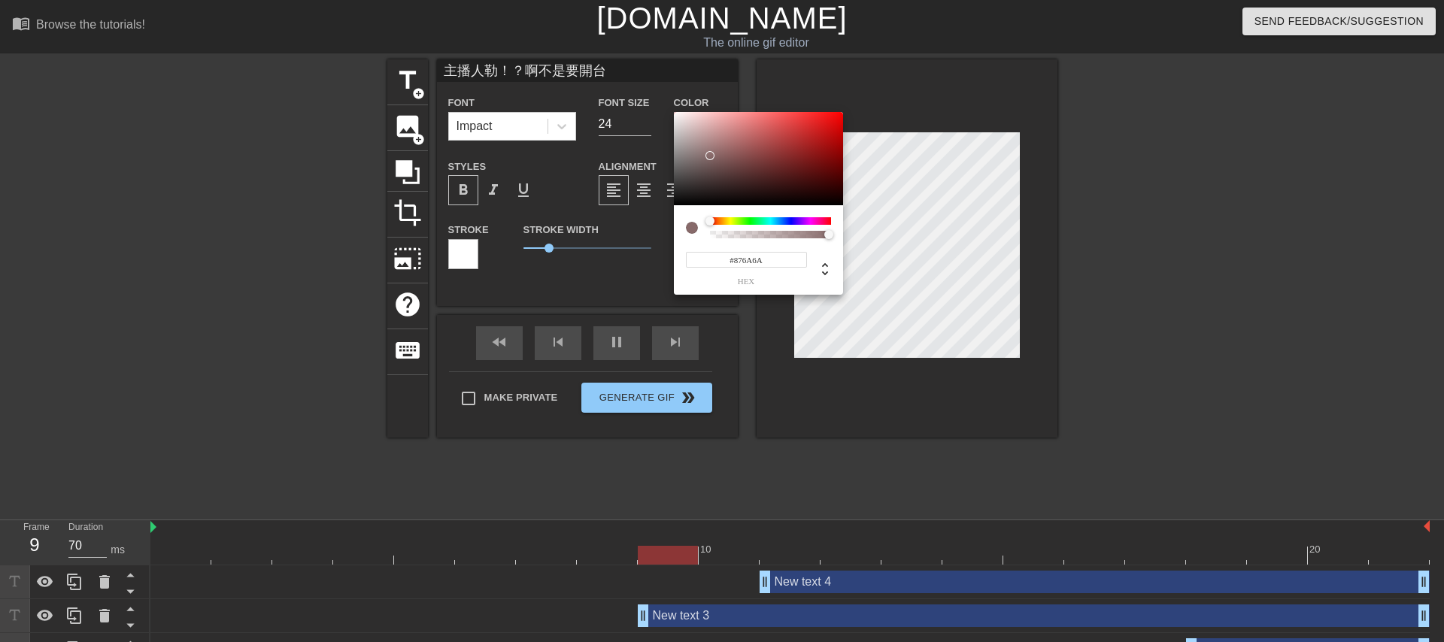
drag, startPoint x: 733, startPoint y: 223, endPoint x: 685, endPoint y: 223, distance: 48.2
click at [685, 223] on div "#876A6A hex" at bounding box center [758, 250] width 169 height 90
type input "#FD0000"
drag, startPoint x: 785, startPoint y: 166, endPoint x: 877, endPoint y: 113, distance: 106.8
click at [877, 113] on div "#FD0000 hex" at bounding box center [722, 321] width 1444 height 642
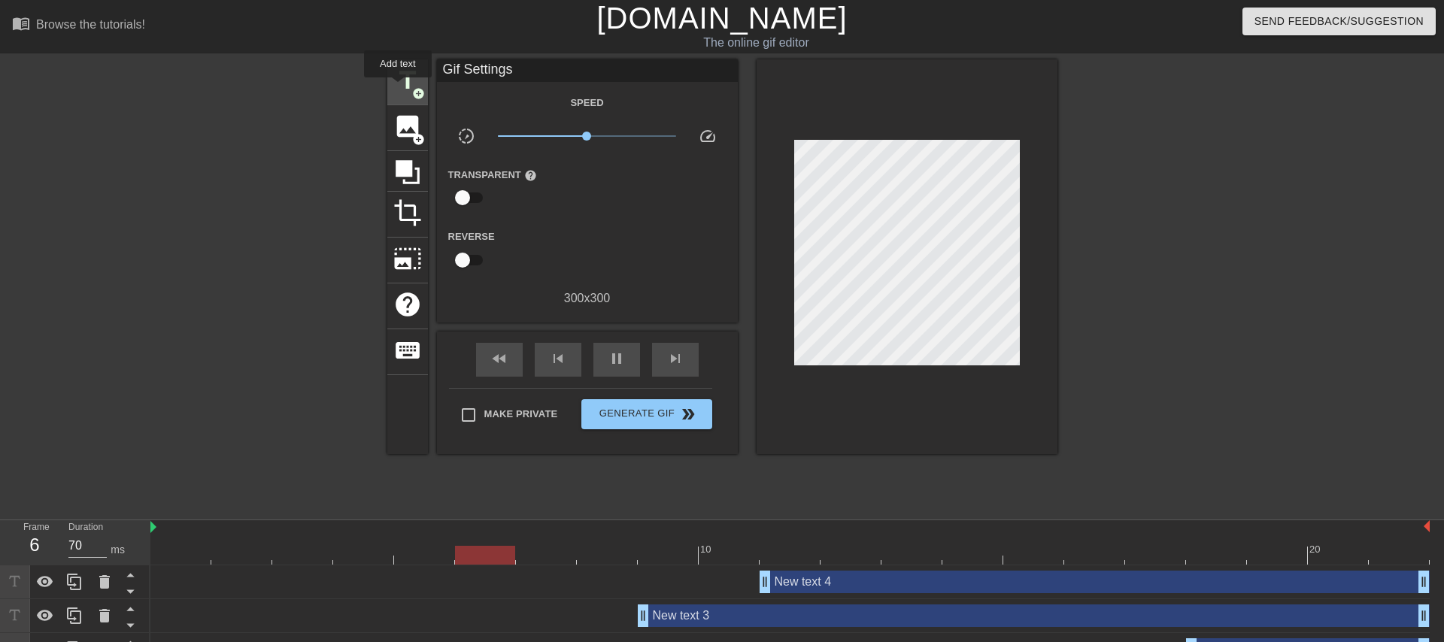
click at [399, 88] on span "title" at bounding box center [407, 80] width 29 height 29
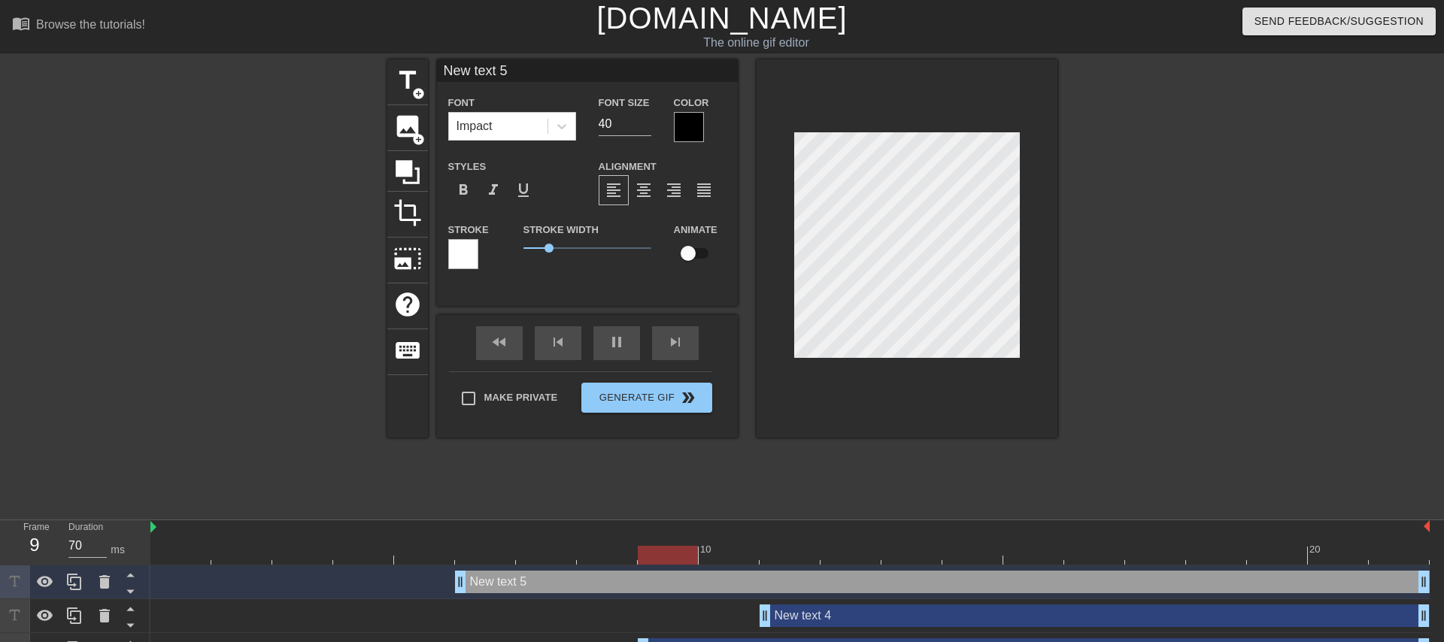
type input "主播人勒！？啊不是要開台"
type input "24"
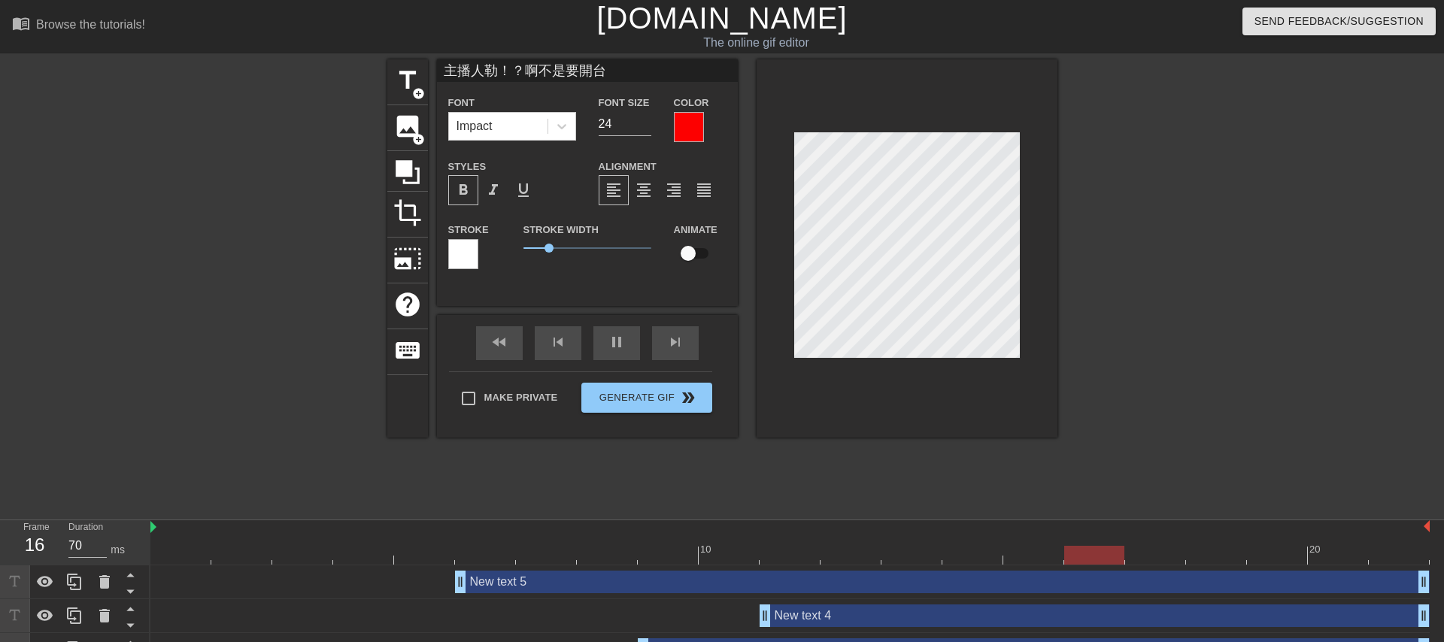
type input "New text 5"
type input "40"
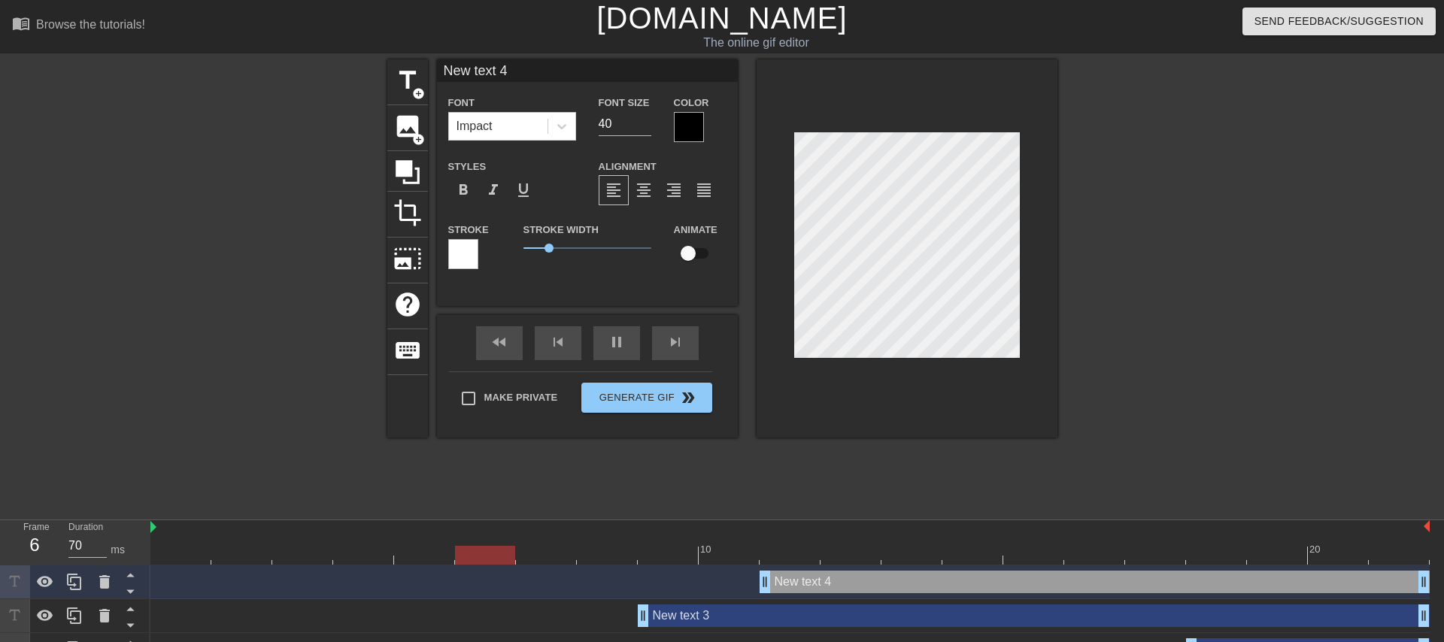
click at [814, 594] on div "New text 4 drag_handle drag_handle" at bounding box center [790, 583] width 1280 height 34
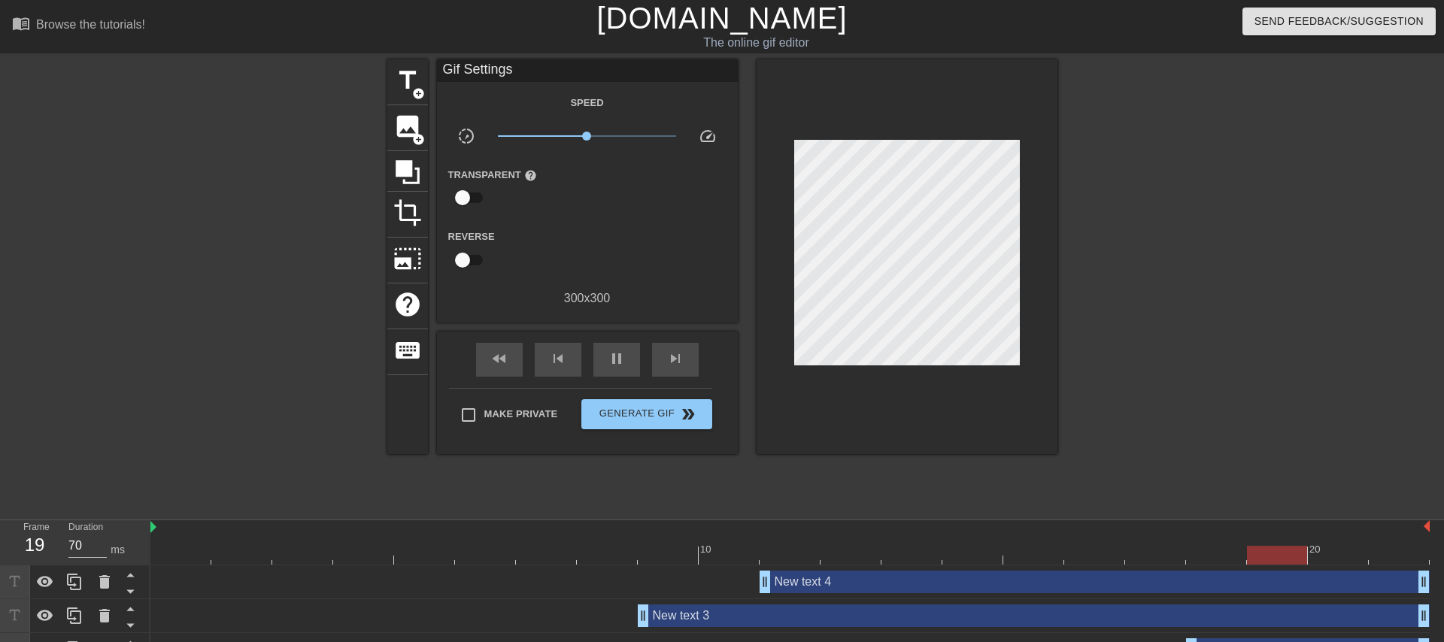
click at [821, 582] on div "New text 4 drag_handle drag_handle" at bounding box center [1095, 582] width 670 height 23
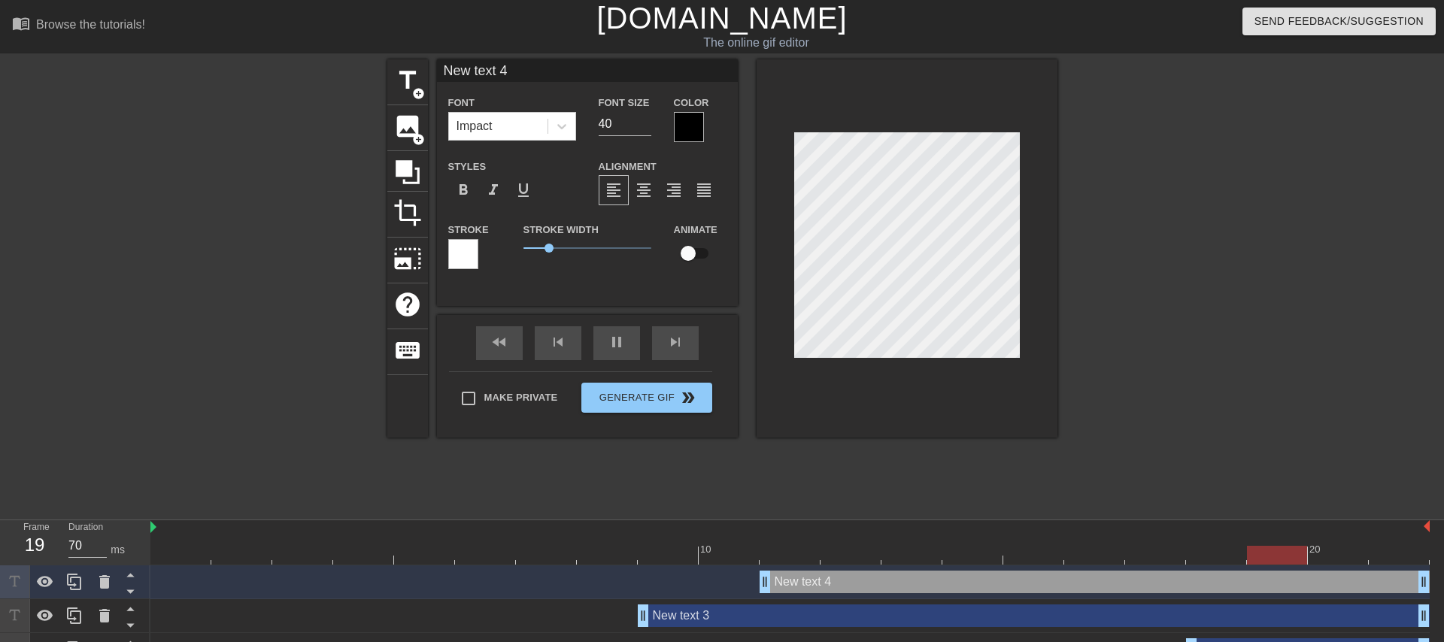
click at [791, 579] on div "New text 4 drag_handle drag_handle" at bounding box center [1095, 582] width 670 height 23
click at [790, 581] on div "New text 4 drag_handle drag_handle" at bounding box center [1095, 582] width 670 height 23
click at [105, 580] on icon at bounding box center [104, 583] width 11 height 14
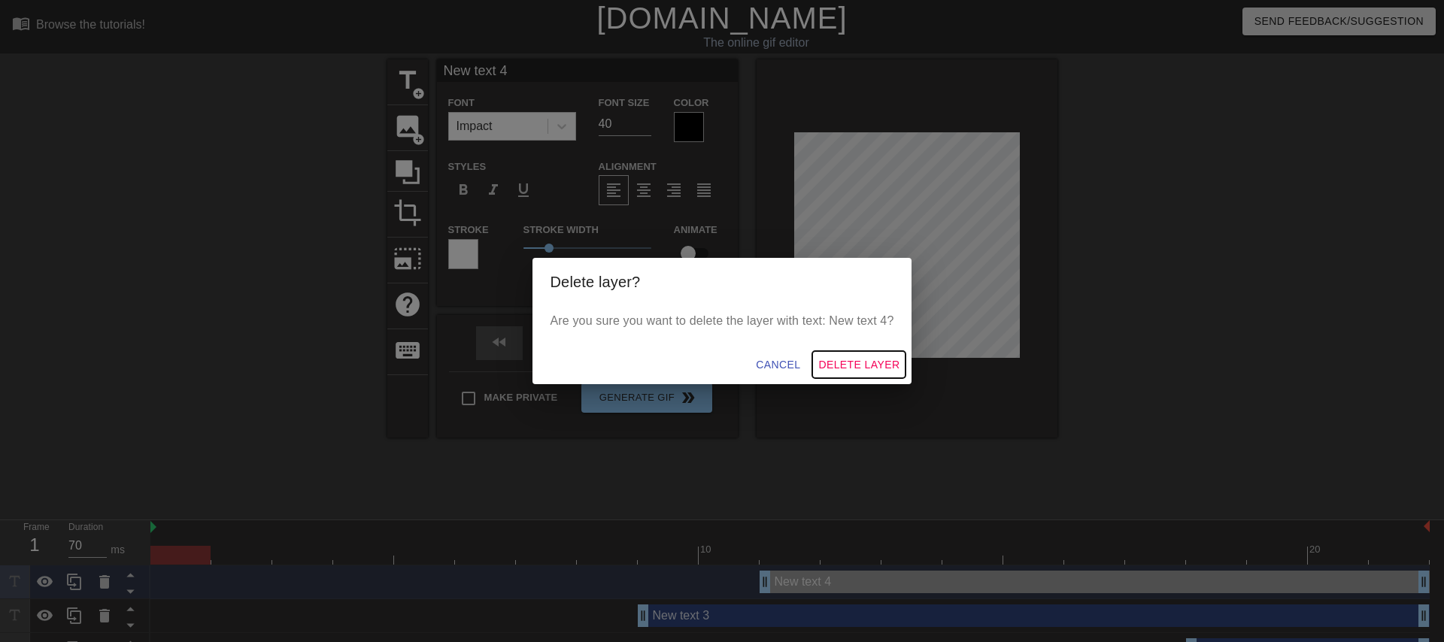
click at [835, 363] on span "Delete Layer" at bounding box center [859, 365] width 81 height 19
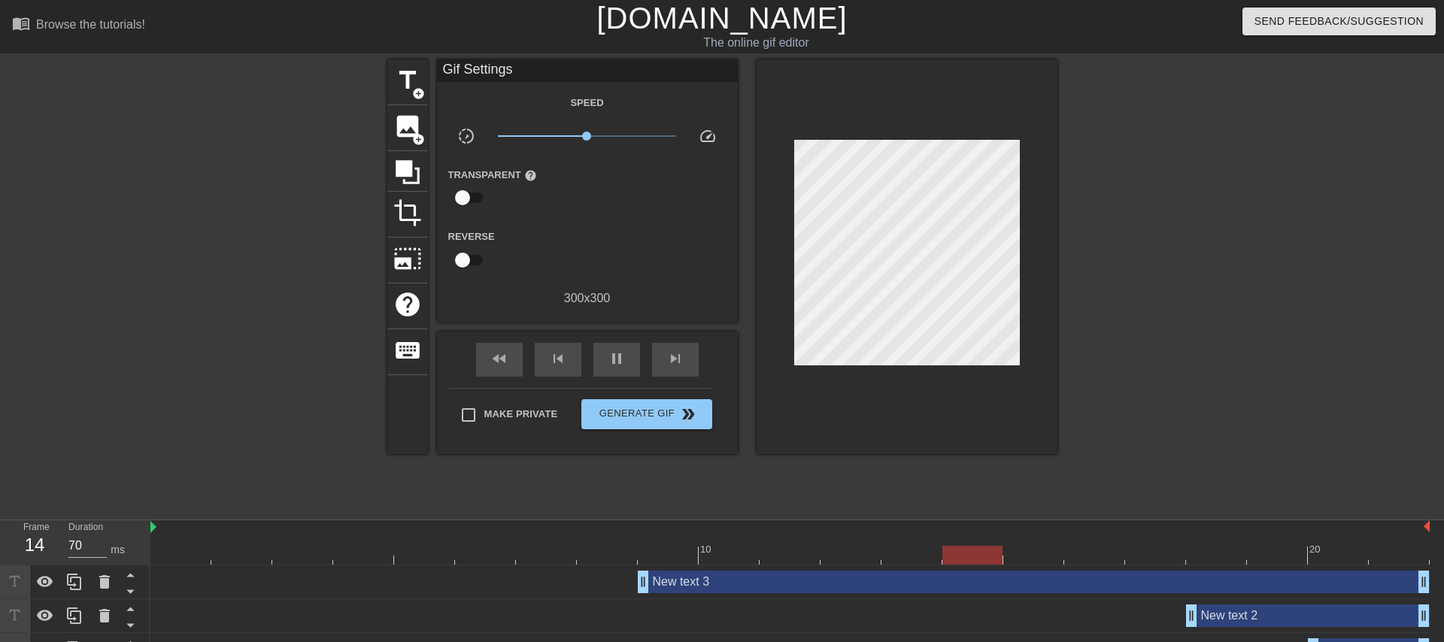
click at [764, 584] on div "New text 3 drag_handle drag_handle" at bounding box center [1034, 582] width 792 height 23
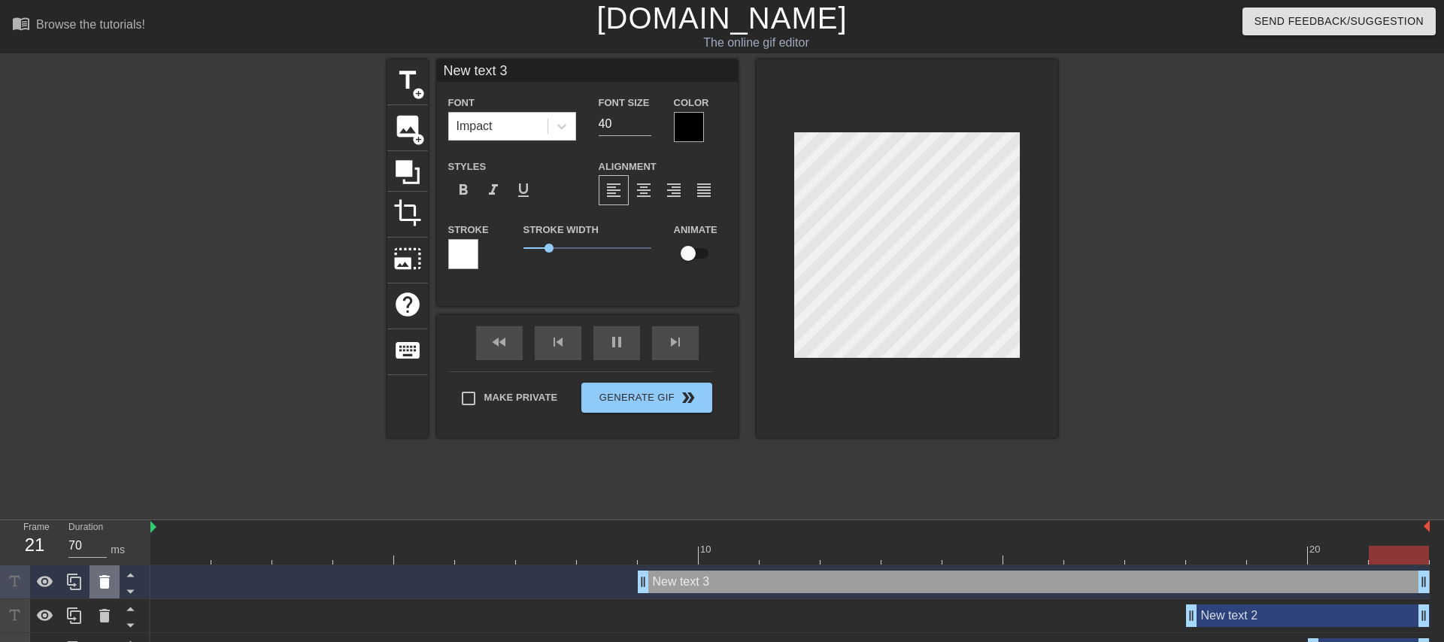
click at [107, 582] on icon at bounding box center [104, 583] width 11 height 14
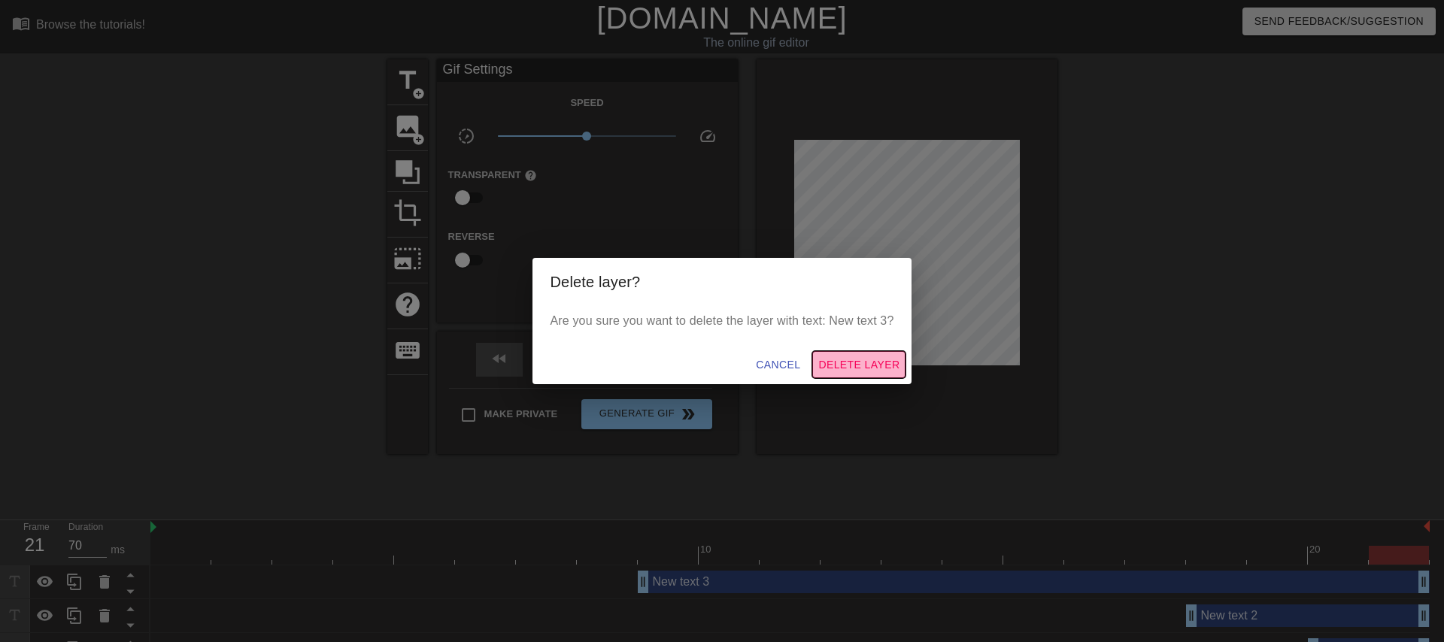
click at [832, 361] on span "Delete Layer" at bounding box center [859, 365] width 81 height 19
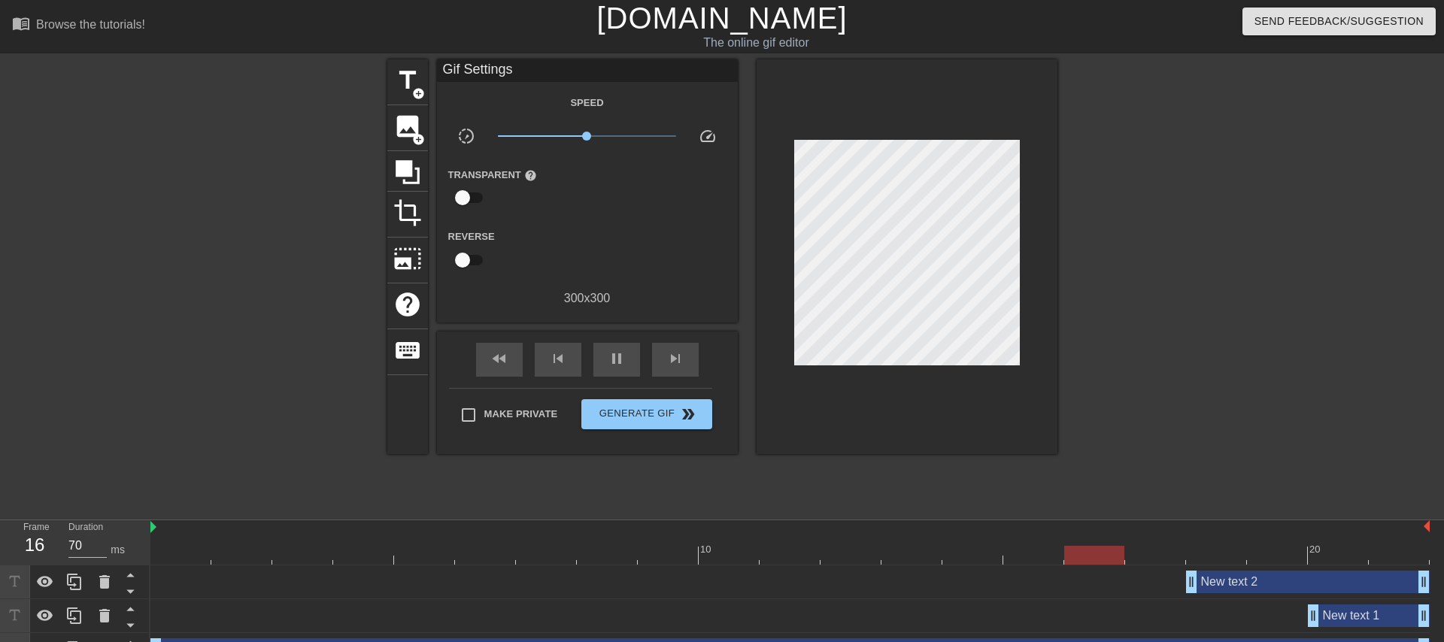
click at [1284, 586] on div "New text 2 drag_handle drag_handle" at bounding box center [1308, 582] width 244 height 23
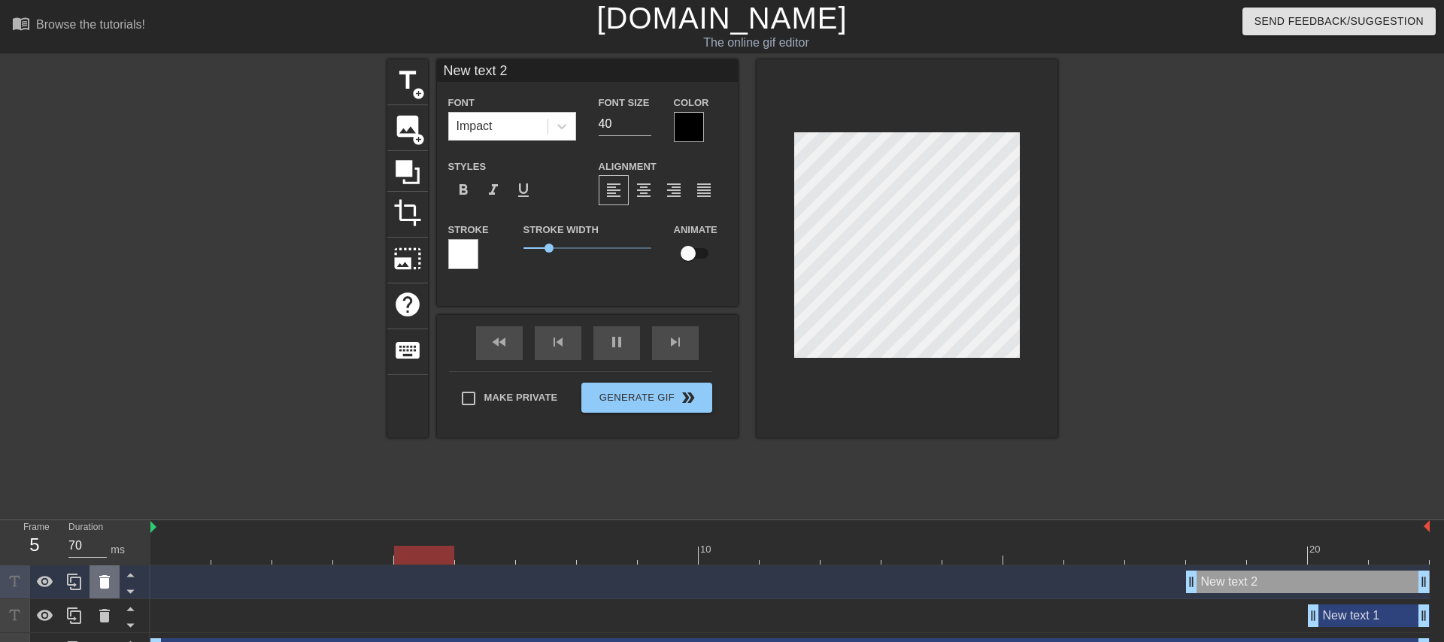
click at [102, 583] on icon at bounding box center [104, 583] width 11 height 14
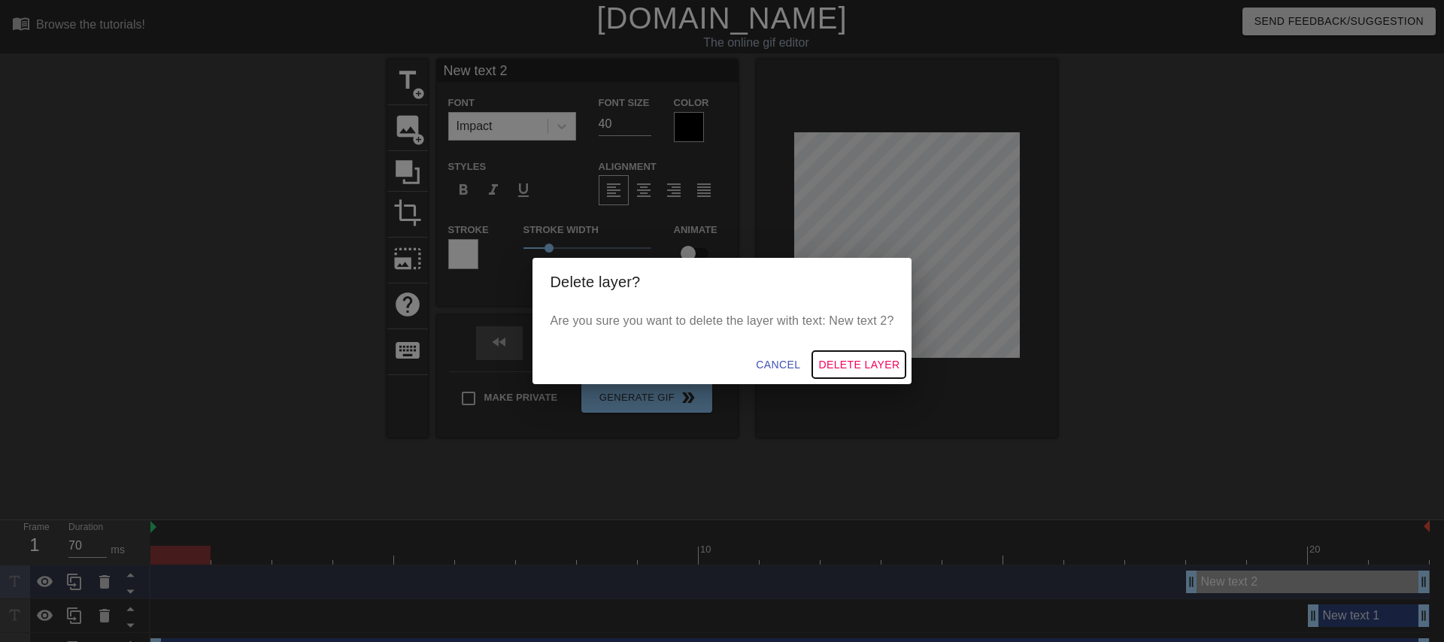
click at [862, 367] on span "Delete Layer" at bounding box center [859, 365] width 81 height 19
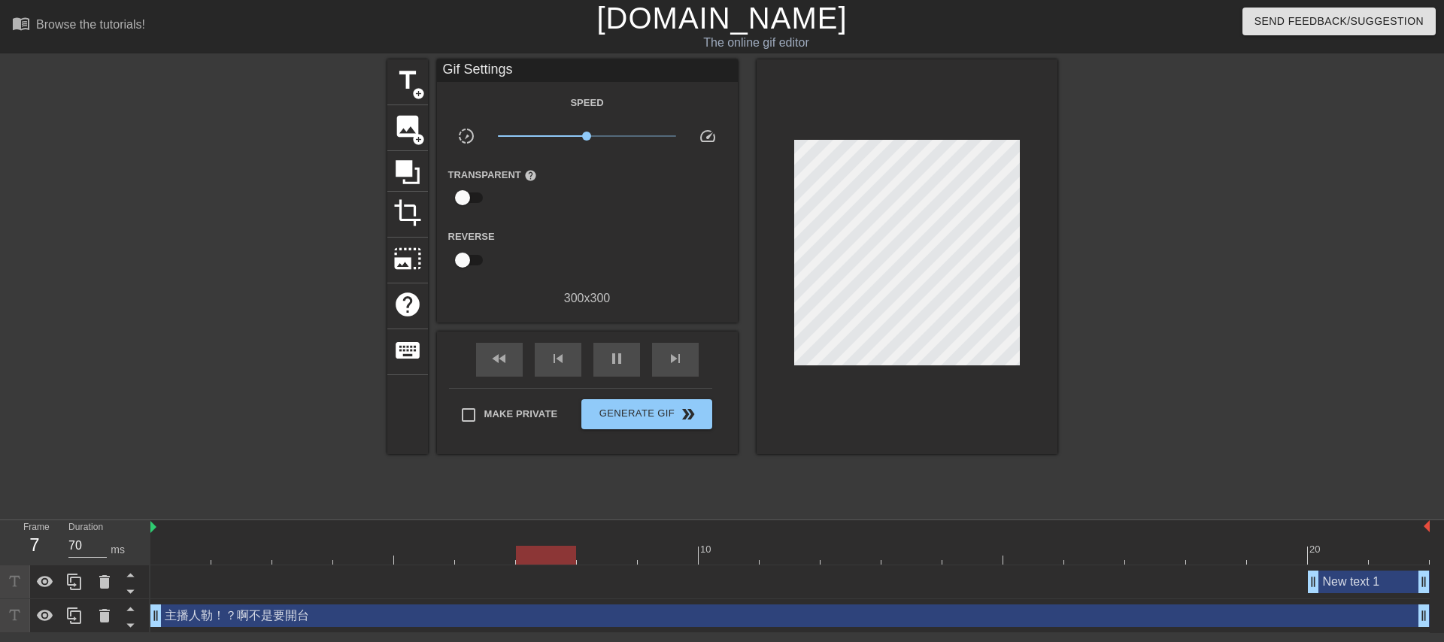
click at [1355, 588] on div "New text 1 drag_handle drag_handle" at bounding box center [1369, 582] width 122 height 23
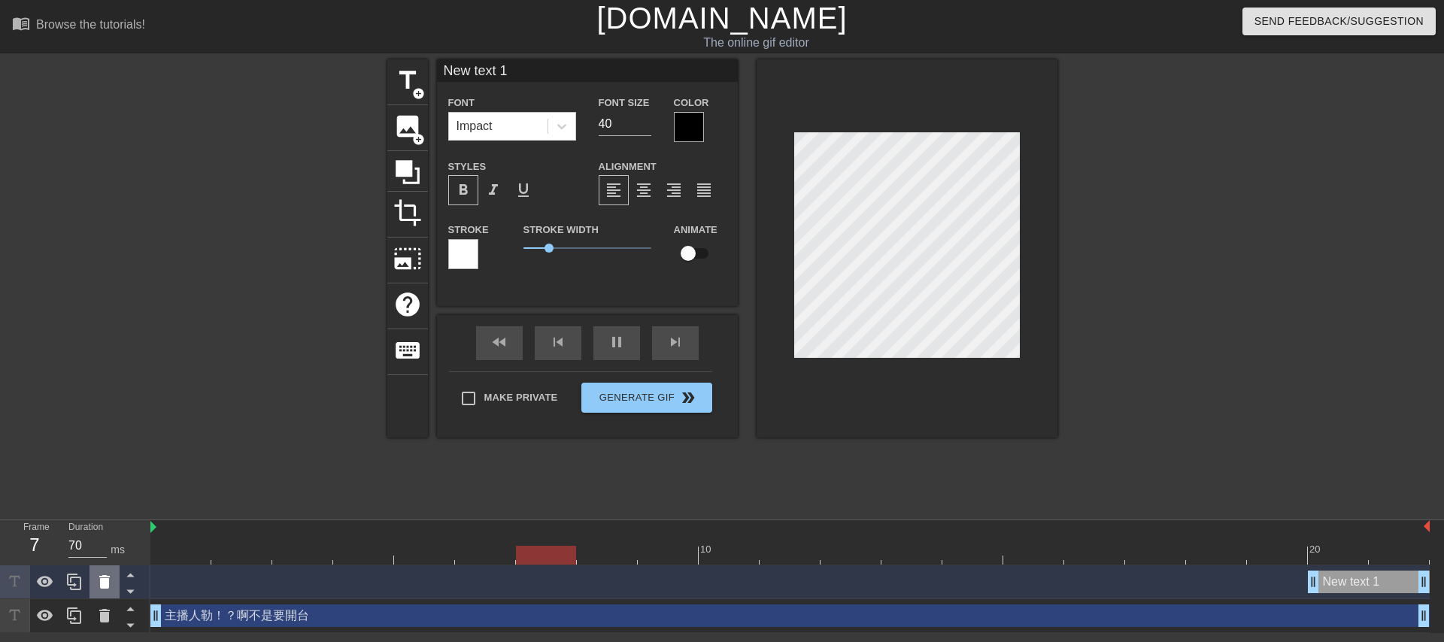
click at [100, 587] on icon at bounding box center [104, 583] width 11 height 14
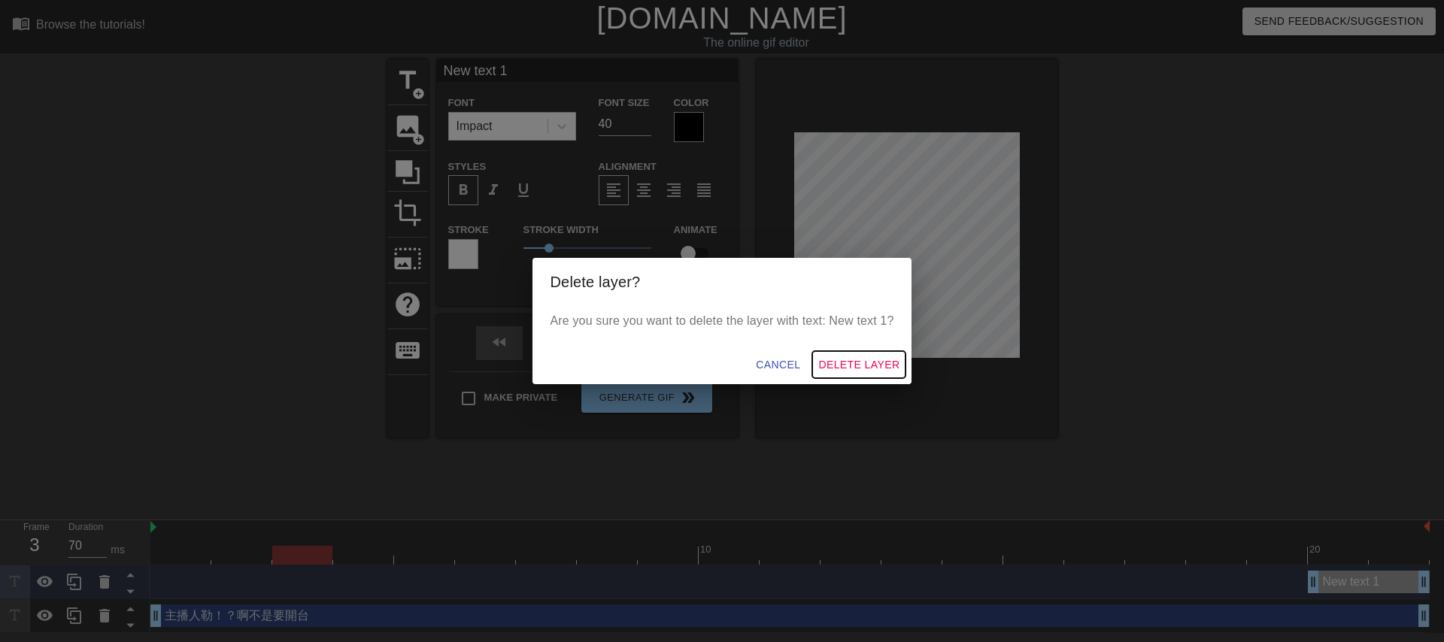
click at [850, 368] on span "Delete Layer" at bounding box center [859, 365] width 81 height 19
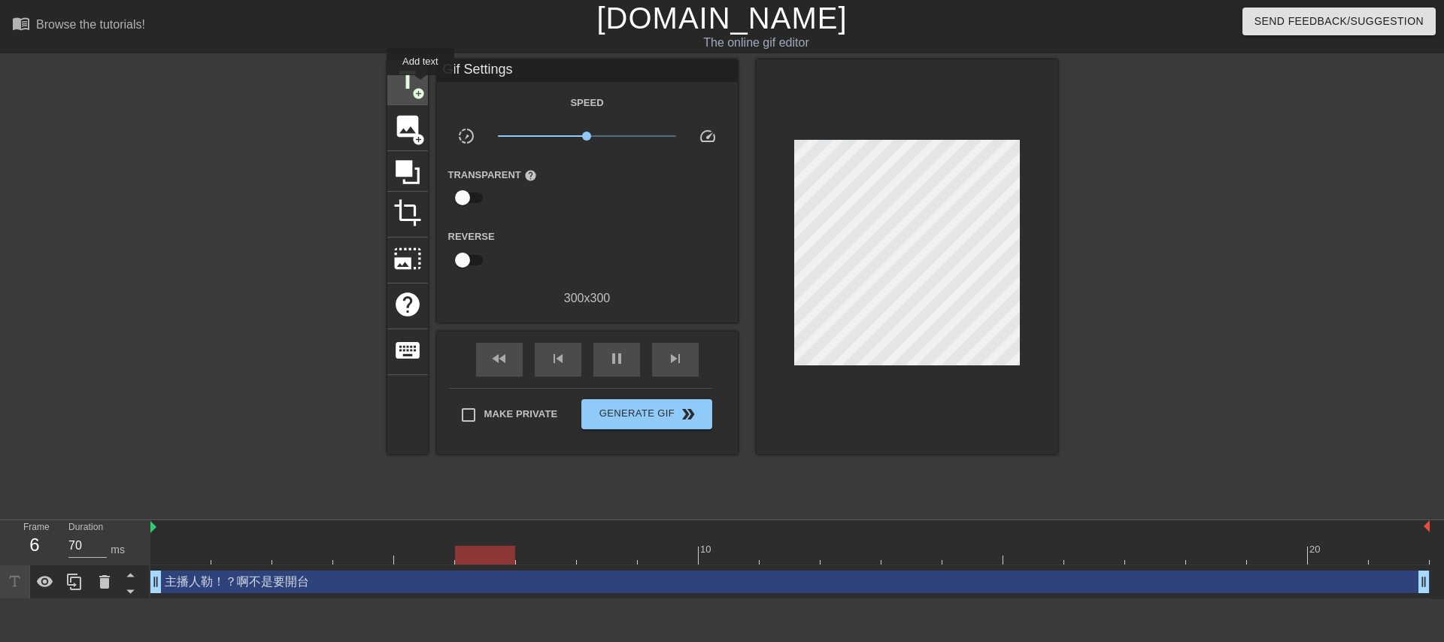
click at [421, 87] on span "add_circle" at bounding box center [418, 93] width 13 height 13
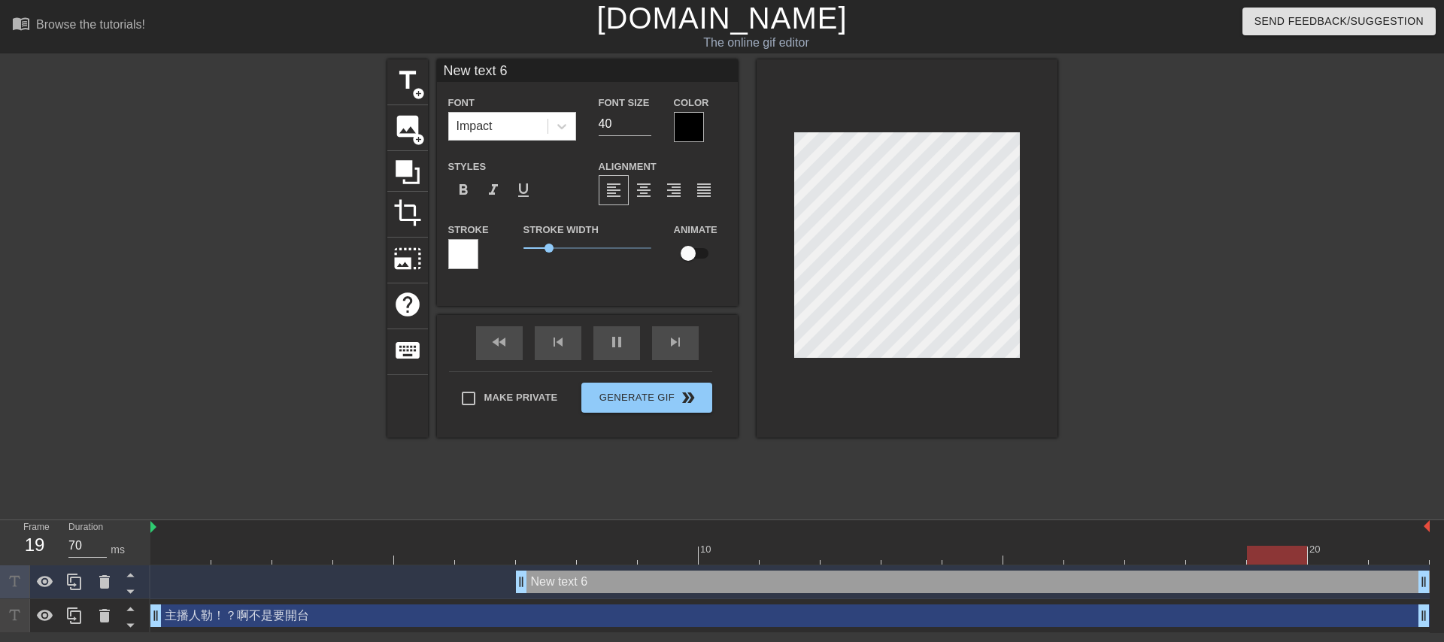
click at [238, 622] on div "主播人勒！？啊不是要開台 drag_handle drag_handle" at bounding box center [790, 616] width 1280 height 23
type input "主播人勒！？啊不是要開台"
type input "24"
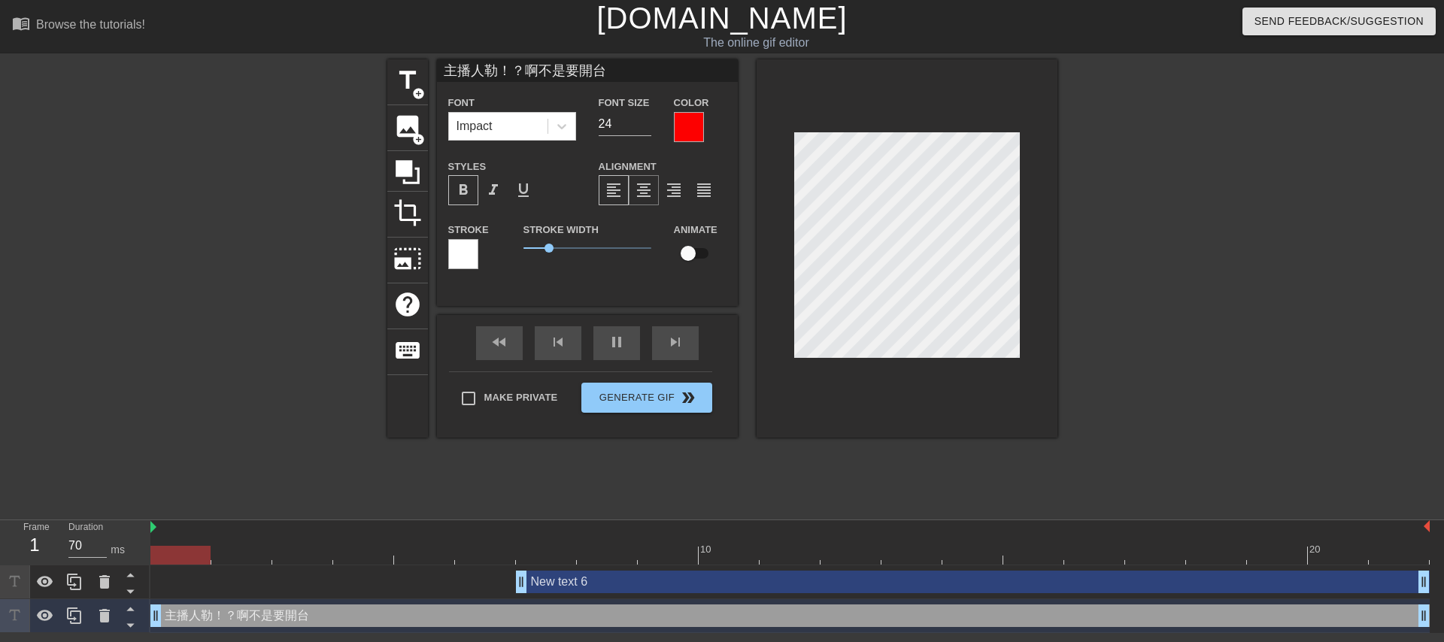
click at [650, 193] on span "format_align_center" at bounding box center [644, 190] width 18 height 18
click at [670, 190] on span "format_align_right" at bounding box center [674, 190] width 18 height 18
click at [638, 194] on span "format_align_center" at bounding box center [644, 190] width 18 height 18
click at [688, 581] on div "New text 6 drag_handle drag_handle" at bounding box center [973, 582] width 914 height 23
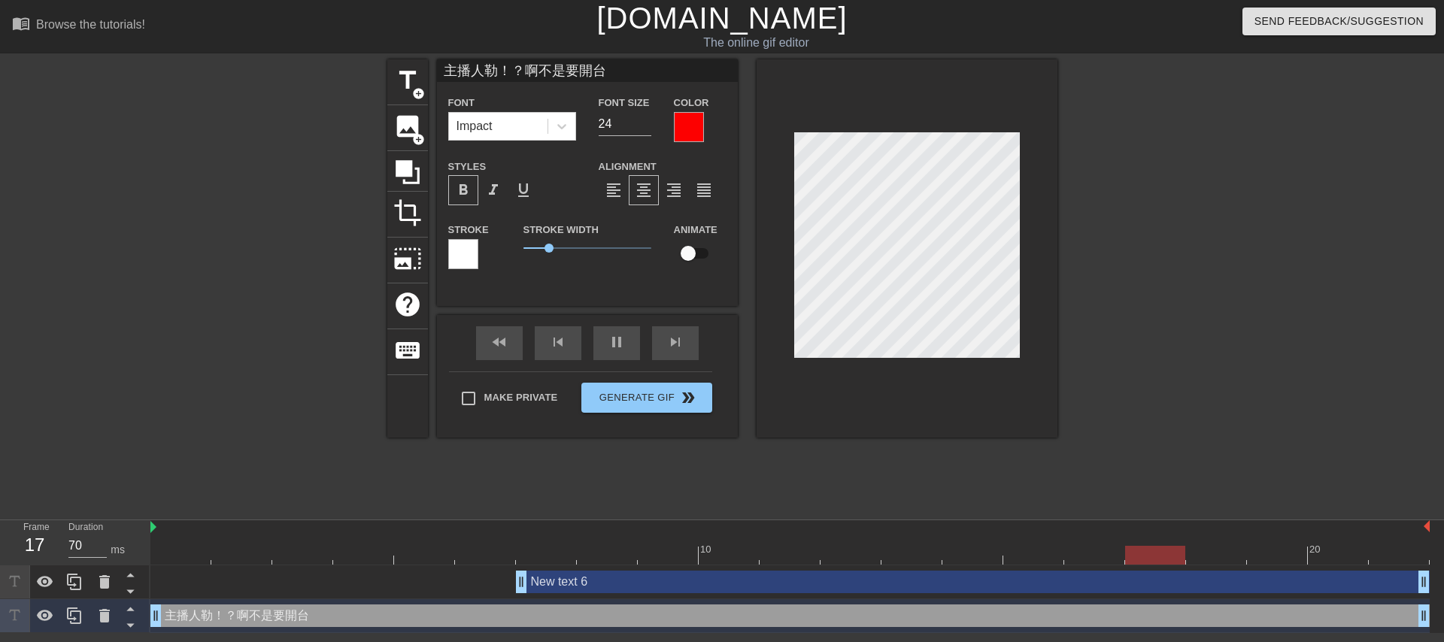
type input "New text 6"
type input "40"
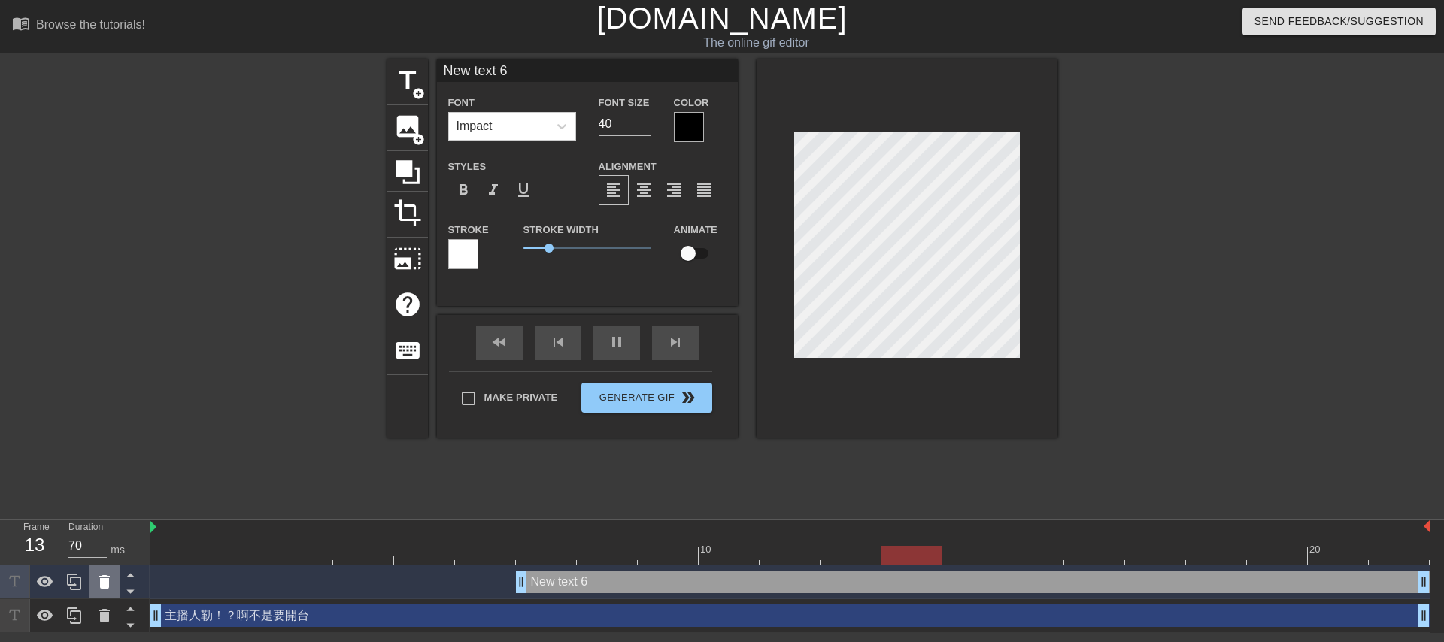
click at [111, 584] on icon at bounding box center [105, 582] width 18 height 18
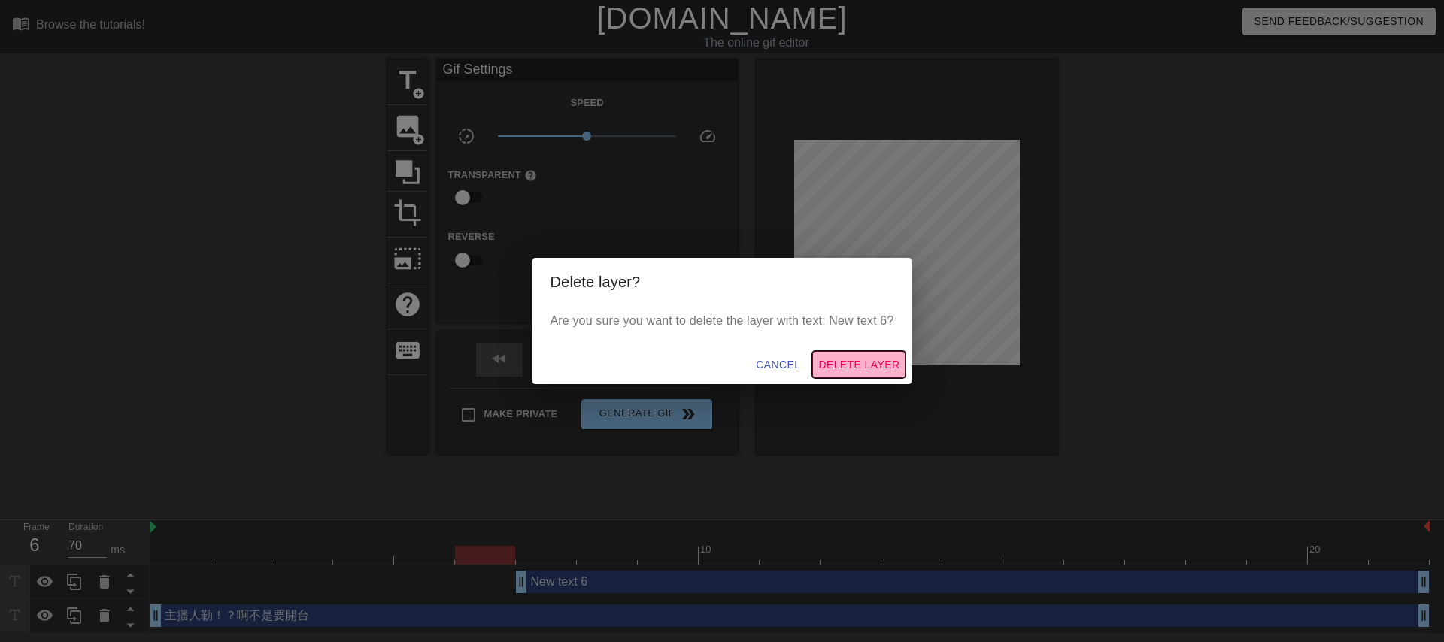
click at [855, 369] on span "Delete Layer" at bounding box center [859, 365] width 81 height 19
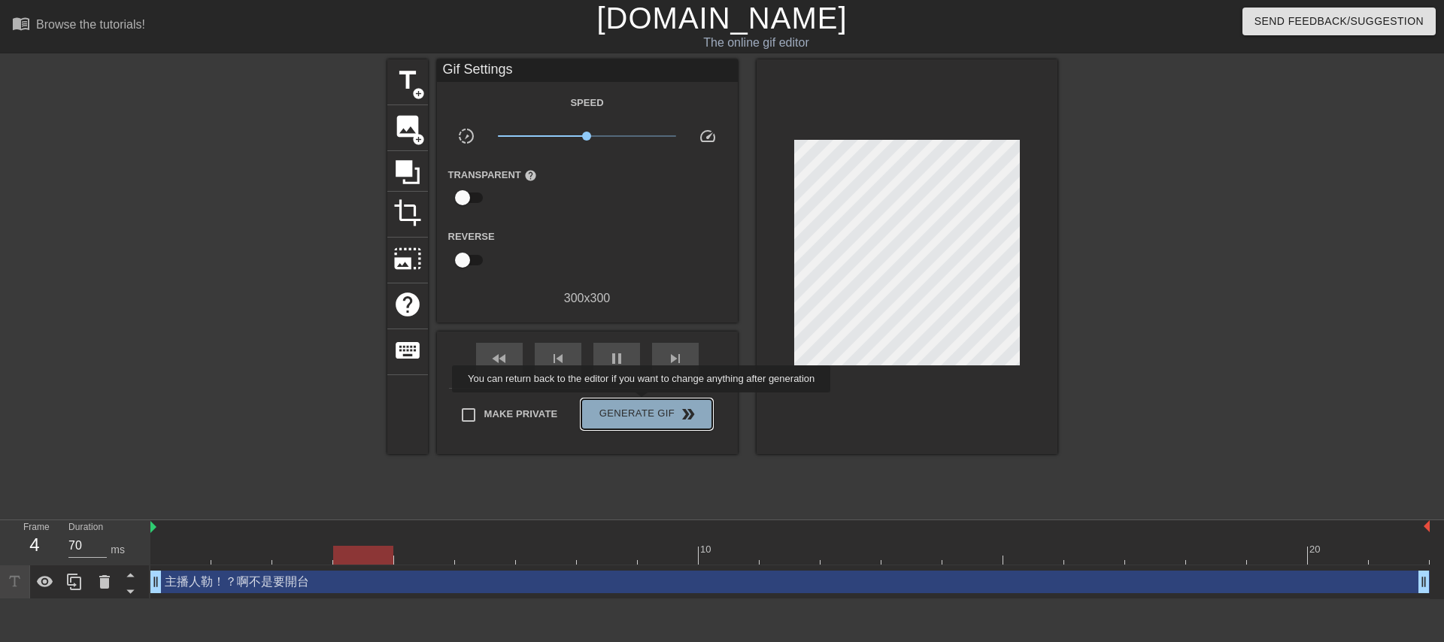
click at [652, 403] on button "Generate Gif double_arrow" at bounding box center [647, 414] width 130 height 30
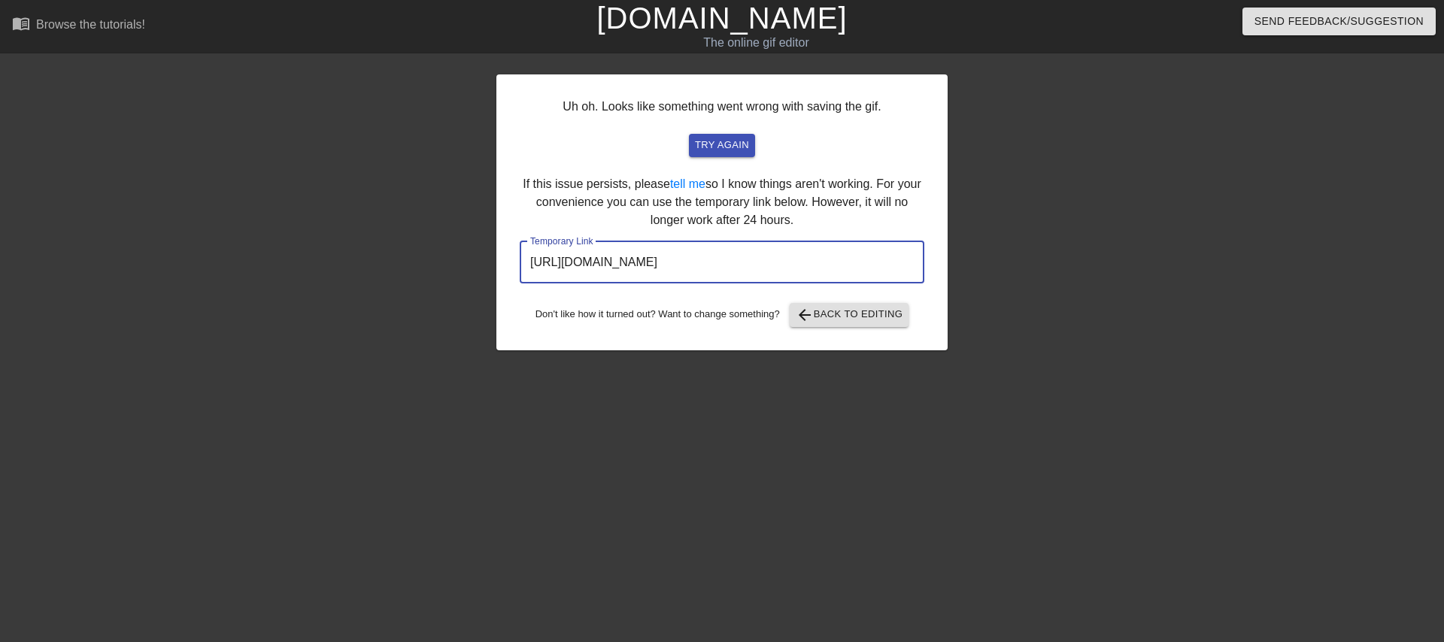
click at [658, 265] on input "[URL][DOMAIN_NAME]" at bounding box center [722, 262] width 405 height 42
